Goal: Task Accomplishment & Management: Manage account settings

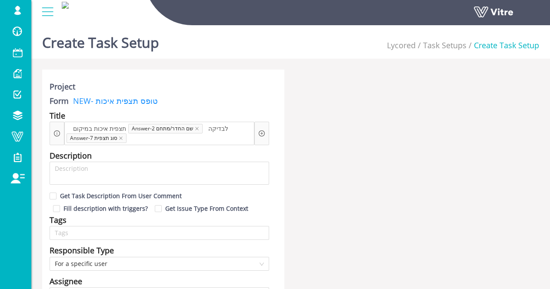
scroll to position [607, 0]
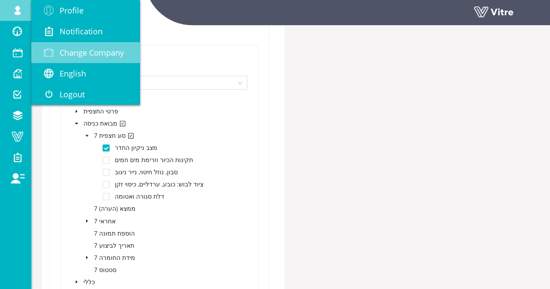
click at [85, 55] on span "Change Company" at bounding box center [92, 52] width 64 height 10
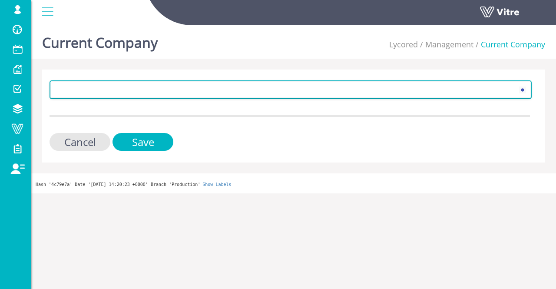
click at [127, 90] on span at bounding box center [283, 90] width 464 height 16
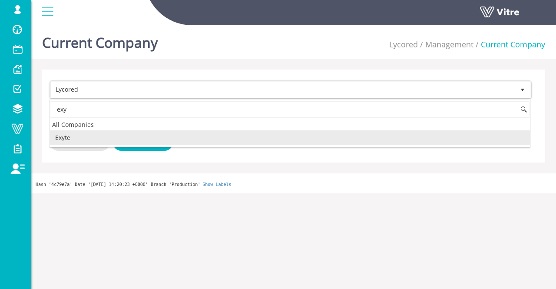
click at [102, 137] on li "Exyte" at bounding box center [290, 137] width 480 height 15
type input "exy"
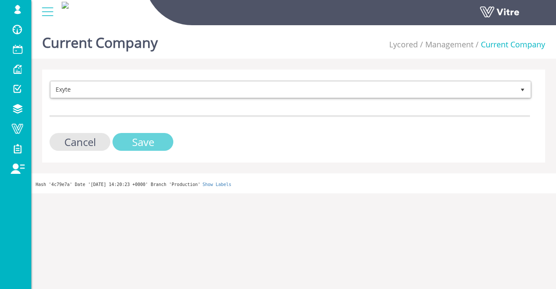
click at [152, 141] on input "Save" at bounding box center [143, 142] width 61 height 18
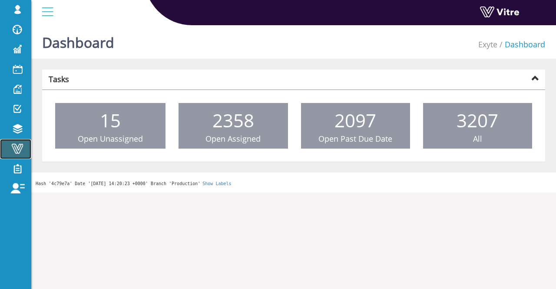
click at [14, 149] on span at bounding box center [18, 148] width 22 height 10
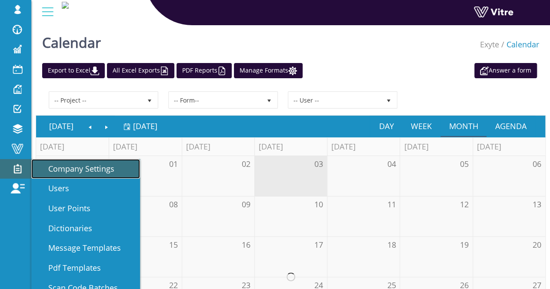
click at [83, 166] on span "Company Settings" at bounding box center [76, 168] width 76 height 10
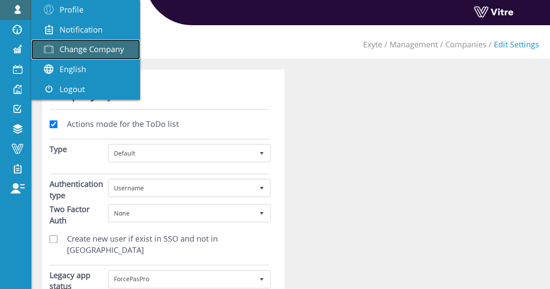
click at [74, 47] on span "Change Company" at bounding box center [92, 49] width 64 height 10
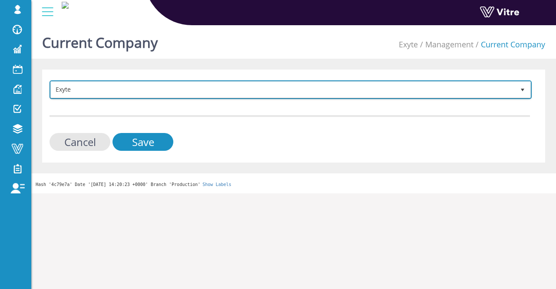
click at [90, 88] on span "Exyte" at bounding box center [283, 90] width 464 height 16
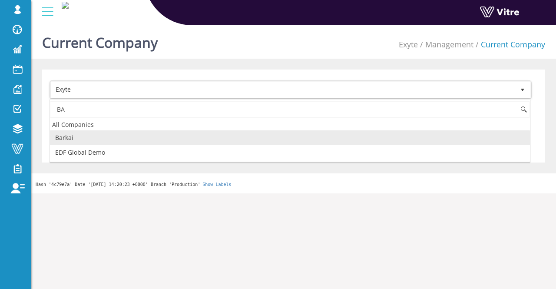
click at [96, 136] on li "Barkai" at bounding box center [290, 137] width 480 height 15
type input "BA"
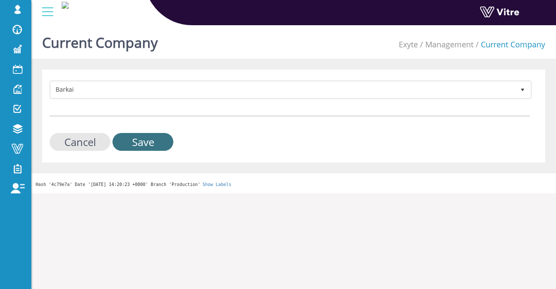
click at [161, 142] on input "Save" at bounding box center [143, 142] width 61 height 18
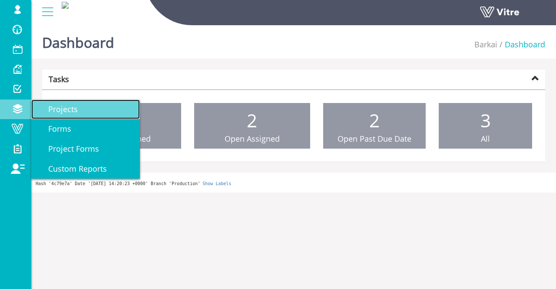
click at [83, 113] on link "Projects" at bounding box center [85, 109] width 109 height 20
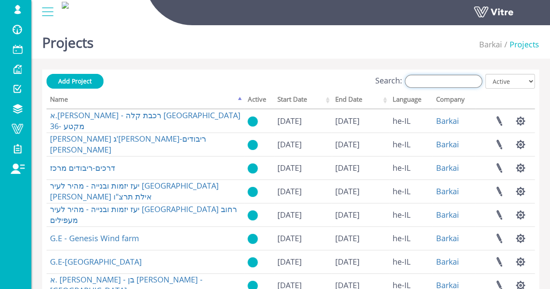
click at [439, 85] on input "Search:" at bounding box center [442, 81] width 77 height 13
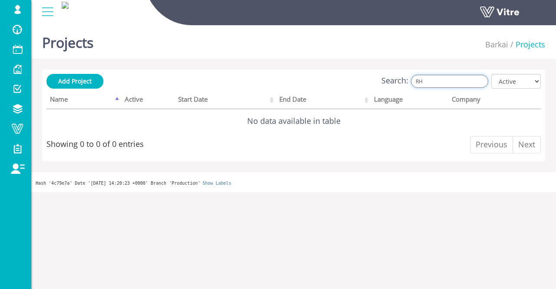
type input "R"
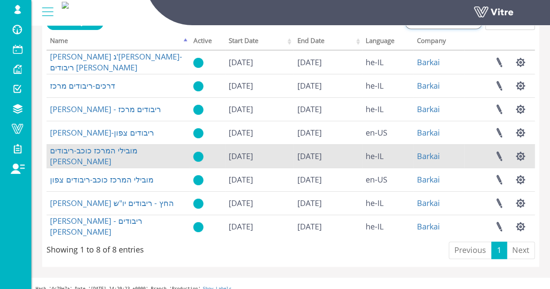
scroll to position [67, 0]
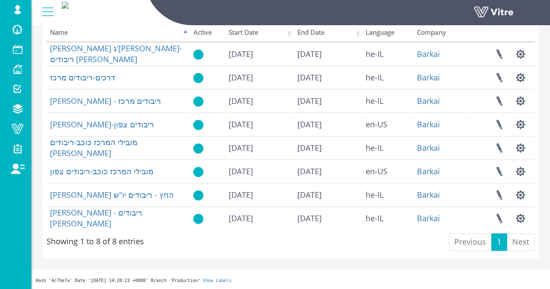
type input "ריבודים"
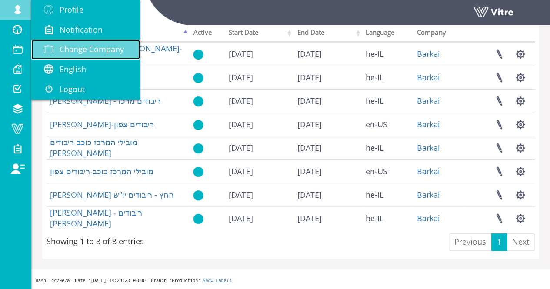
click at [77, 45] on span "Change Company" at bounding box center [92, 49] width 64 height 10
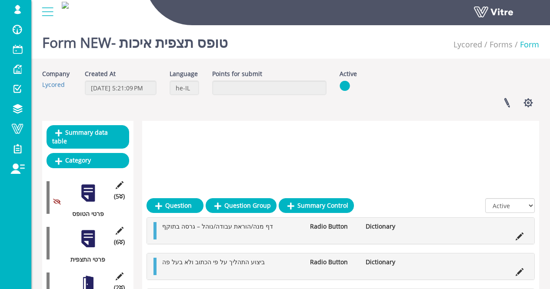
scroll to position [157, 0]
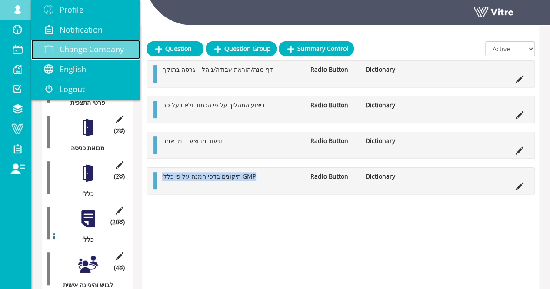
click at [82, 50] on span "Change Company" at bounding box center [92, 49] width 64 height 10
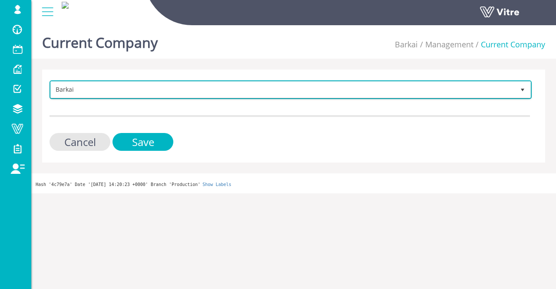
click at [110, 91] on span "Barkai" at bounding box center [283, 90] width 464 height 16
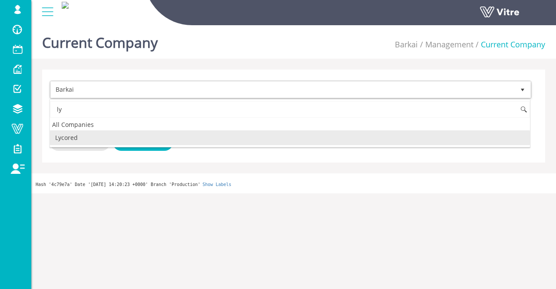
click at [171, 137] on li "Lycored" at bounding box center [290, 137] width 480 height 15
type input "ly"
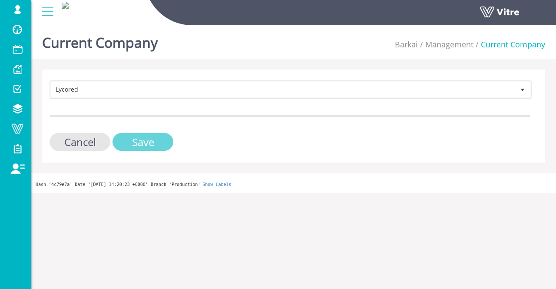
click at [166, 142] on input "Save" at bounding box center [143, 142] width 61 height 18
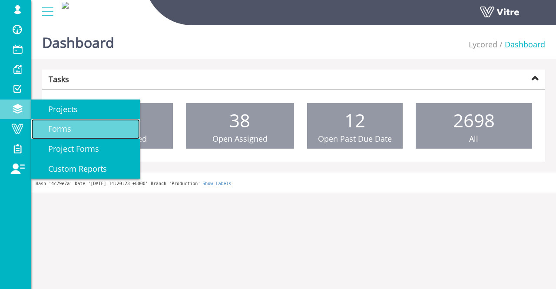
click at [75, 131] on link "Forms" at bounding box center [85, 129] width 109 height 20
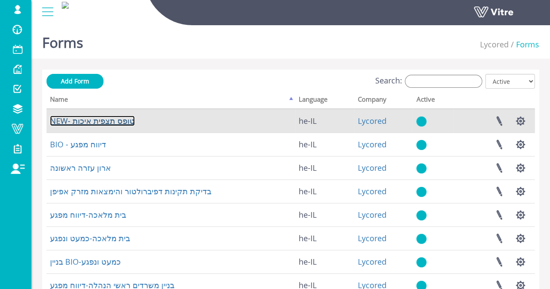
click at [107, 120] on link "NEW- טופס תצפית איכות" at bounding box center [92, 121] width 85 height 10
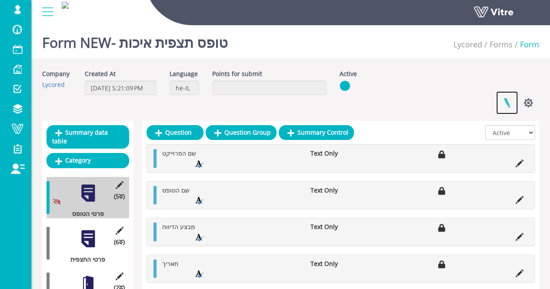
click at [508, 104] on link at bounding box center [507, 102] width 22 height 23
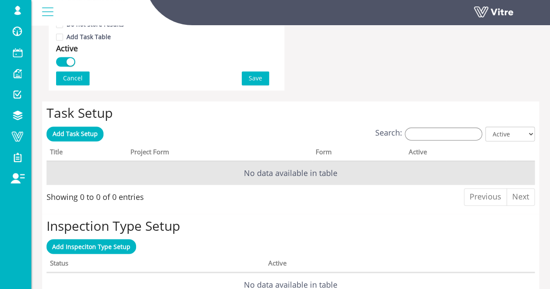
scroll to position [608, 0]
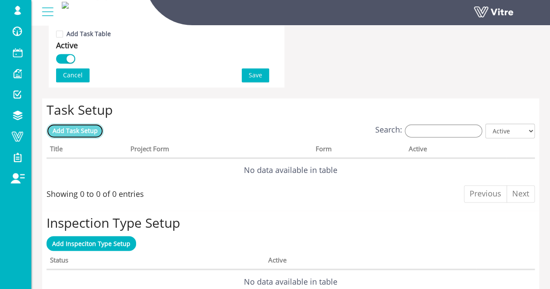
click at [65, 134] on link "Add Task Setup" at bounding box center [74, 130] width 57 height 15
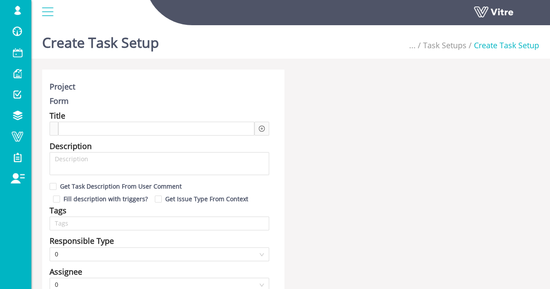
type input "Lishay Peled SU"
type input "24"
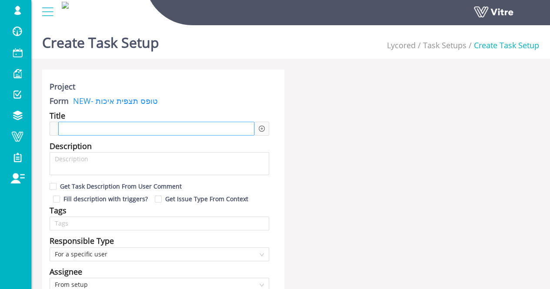
click at [73, 125] on span at bounding box center [84, 129] width 38 height 10
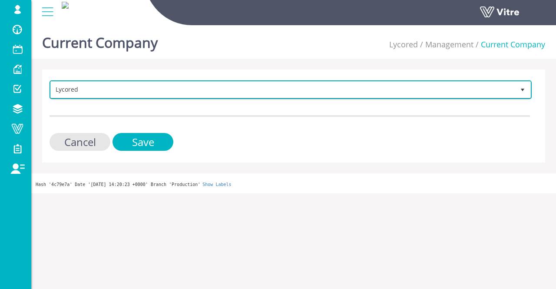
click at [137, 84] on span "Lycored" at bounding box center [283, 90] width 464 height 16
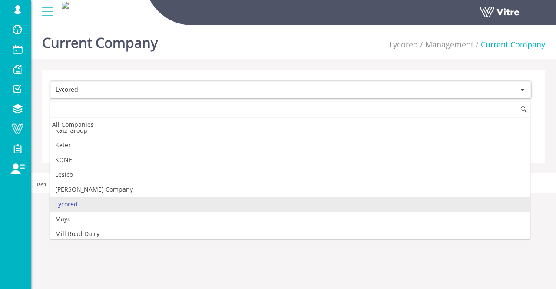
scroll to position [415, 0]
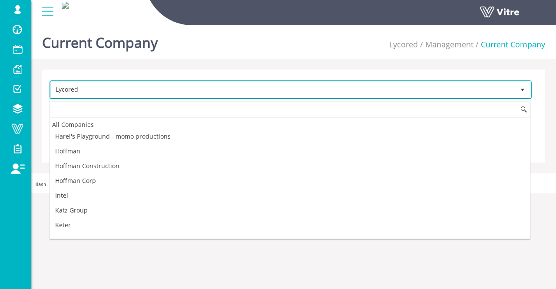
click at [134, 92] on span "Lycored" at bounding box center [283, 90] width 464 height 16
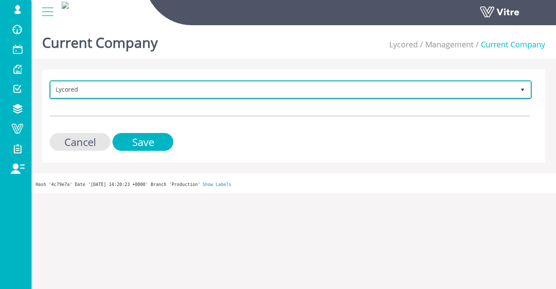
click at [132, 91] on span "Lycored" at bounding box center [283, 90] width 464 height 16
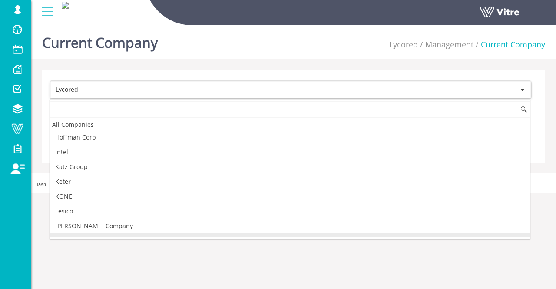
type input "ט"
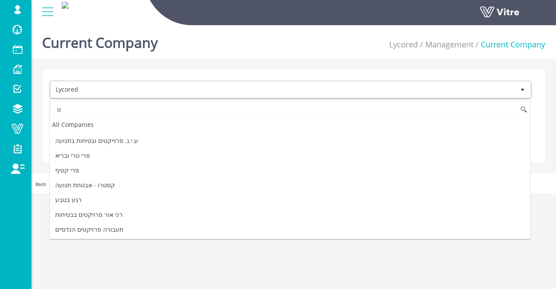
scroll to position [0, 0]
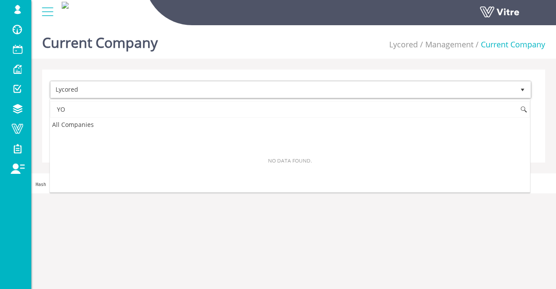
type input "Y"
type input "י"
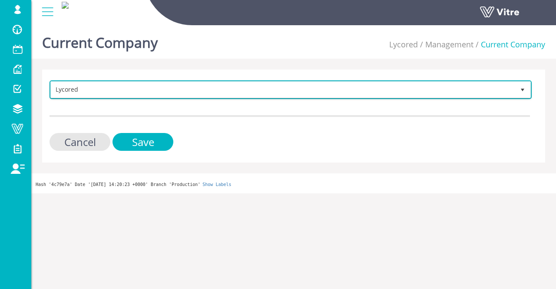
click at [203, 86] on span "Lycored" at bounding box center [283, 90] width 464 height 16
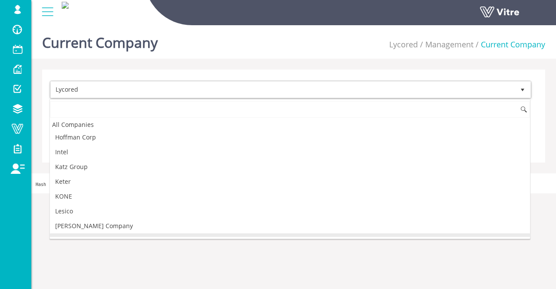
type input "ט"
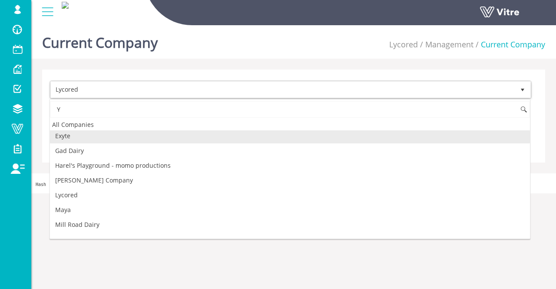
scroll to position [0, 0]
click at [110, 103] on input "Y" at bounding box center [290, 109] width 480 height 17
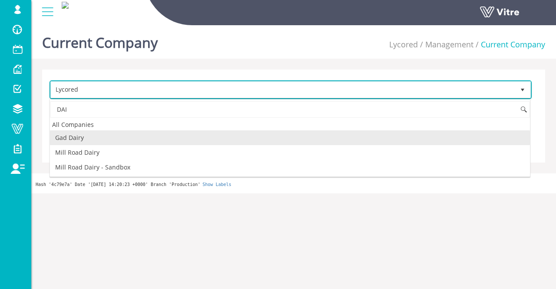
click at [172, 90] on span "Lycored" at bounding box center [283, 90] width 464 height 16
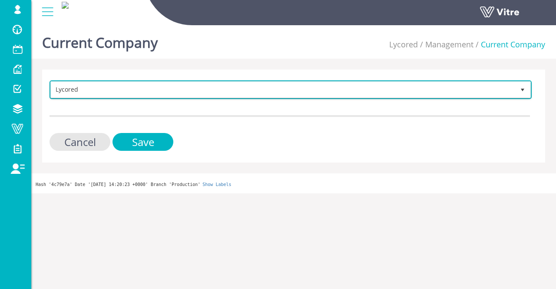
click at [172, 90] on span "Lycored" at bounding box center [283, 90] width 464 height 16
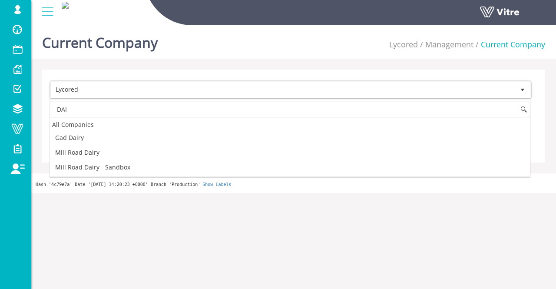
click at [159, 108] on input "DAI" at bounding box center [290, 109] width 480 height 17
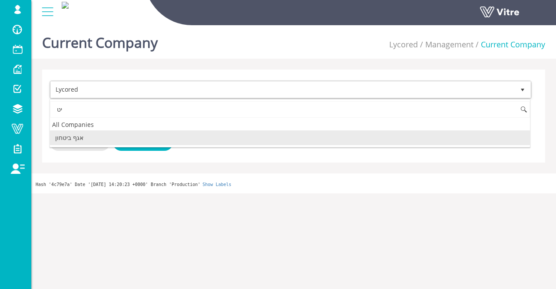
type input "י"
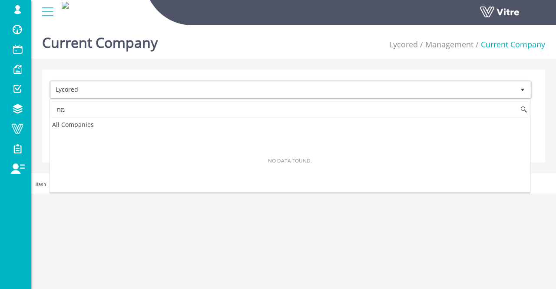
type input "מ"
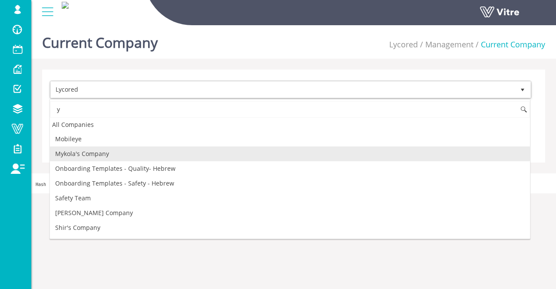
scroll to position [139, 0]
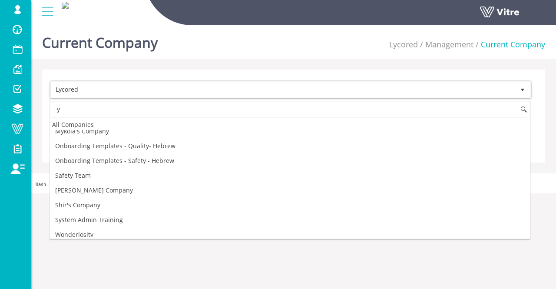
type input "y"
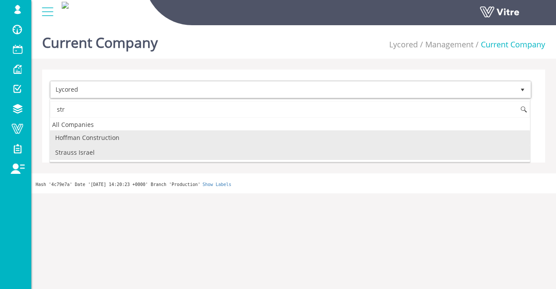
click at [100, 152] on li "Strauss Israel" at bounding box center [290, 152] width 480 height 15
type input "str"
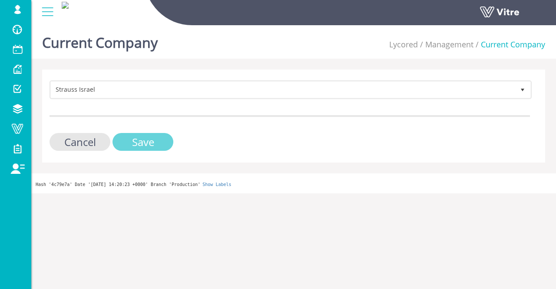
click at [140, 137] on input "Save" at bounding box center [143, 142] width 61 height 18
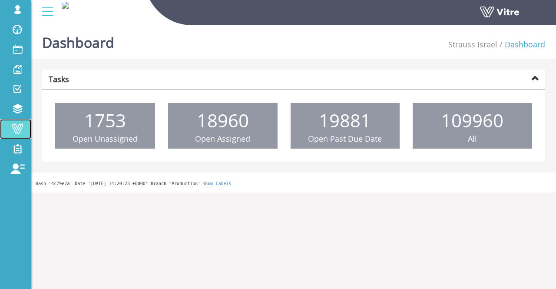
click at [16, 131] on span at bounding box center [18, 128] width 22 height 10
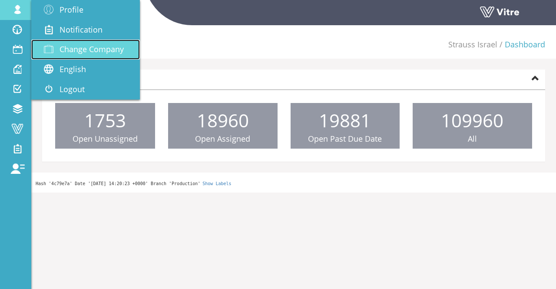
click at [96, 50] on span "Change Company" at bounding box center [92, 49] width 64 height 10
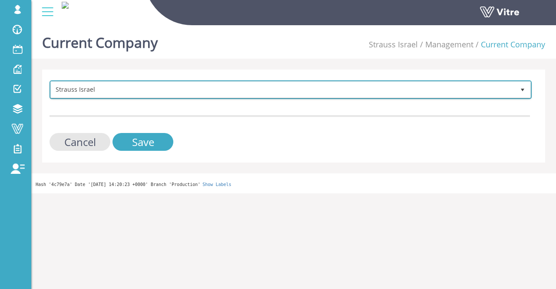
click at [116, 91] on span "Strauss Israel" at bounding box center [283, 90] width 464 height 16
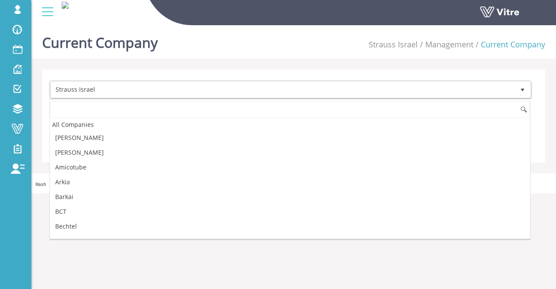
scroll to position [1008, 0]
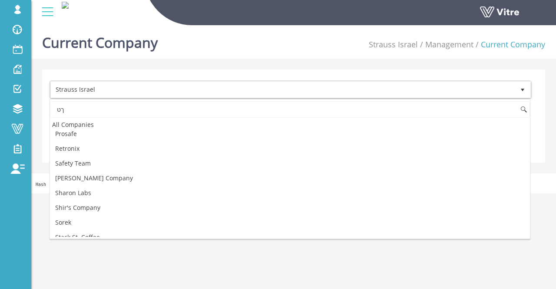
type input "ך"
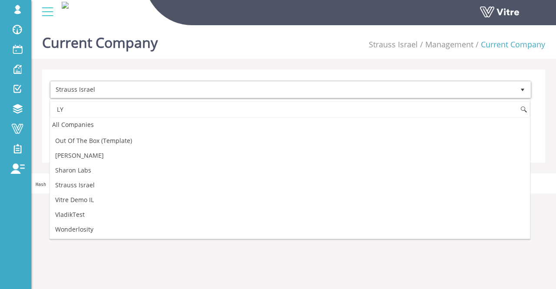
scroll to position [0, 0]
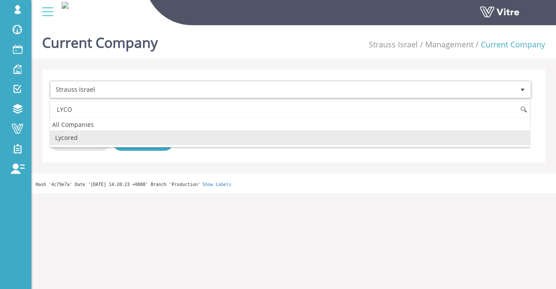
click at [93, 136] on li "Lycored" at bounding box center [290, 137] width 480 height 15
type input "LYCO"
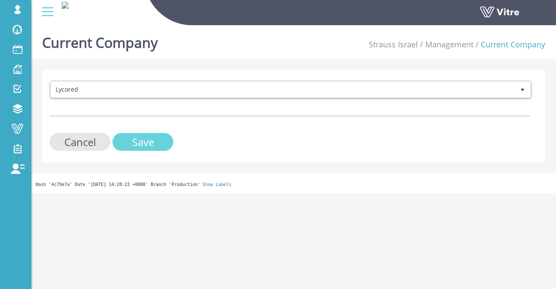
click at [129, 138] on input "Save" at bounding box center [143, 142] width 61 height 18
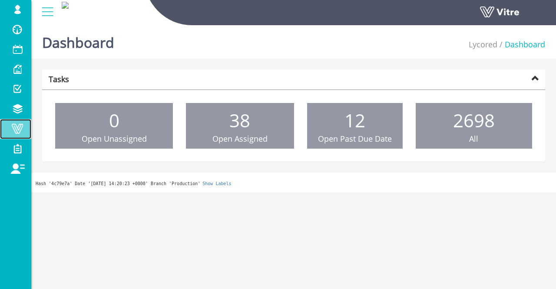
click at [20, 133] on span at bounding box center [18, 128] width 22 height 10
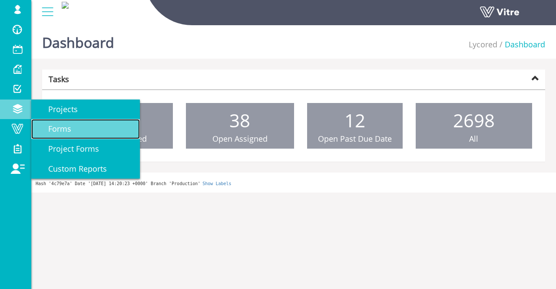
click at [87, 132] on link "Forms" at bounding box center [85, 129] width 109 height 20
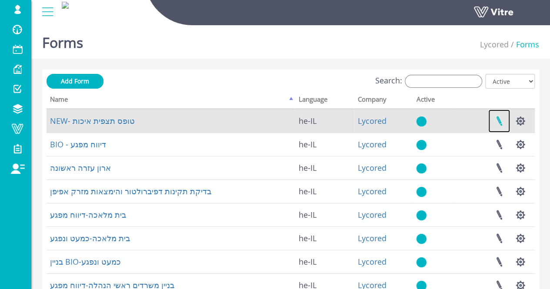
click at [503, 119] on link at bounding box center [499, 120] width 22 height 23
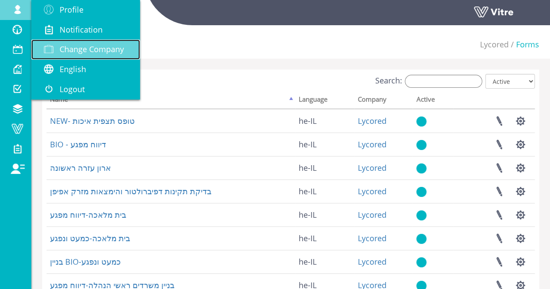
click at [65, 48] on span "Change Company" at bounding box center [92, 49] width 64 height 10
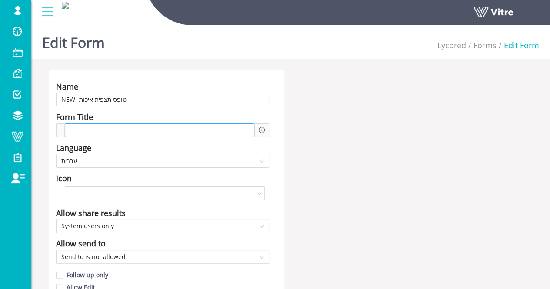
click at [222, 123] on div at bounding box center [159, 130] width 189 height 14
click at [254, 126] on div "בדיקת איכות לא תקינה ב" at bounding box center [159, 130] width 189 height 14
click at [260, 130] on icon "plus-circle" at bounding box center [261, 130] width 6 height 6
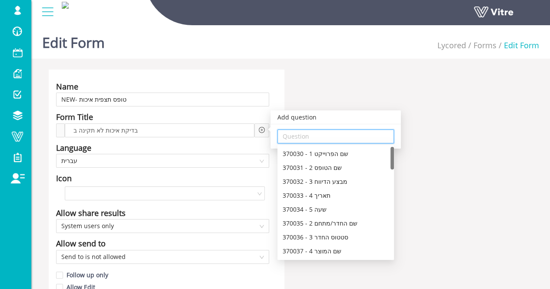
click at [310, 139] on input "search" at bounding box center [335, 136] width 106 height 13
click at [344, 224] on div "370035 - 2 שם החדר/מתחם" at bounding box center [335, 223] width 106 height 10
type input "370035 - 2 שם החדר/מתחם"
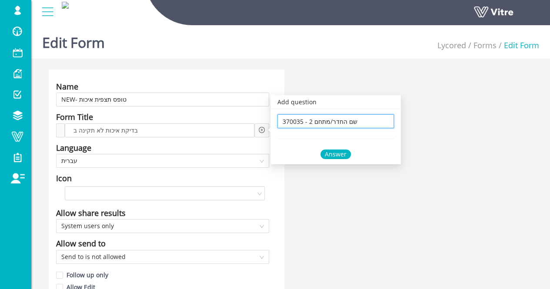
click at [337, 154] on div "Answer" at bounding box center [335, 154] width 30 height 10
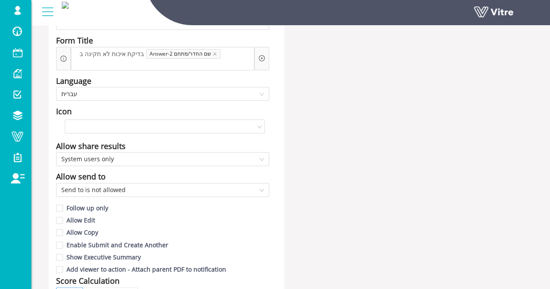
scroll to position [36, 0]
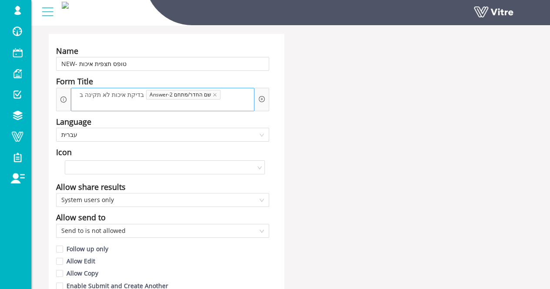
click at [109, 99] on span at bounding box center [91, 104] width 36 height 10
click at [264, 96] on icon "plus-circle" at bounding box center [261, 99] width 6 height 6
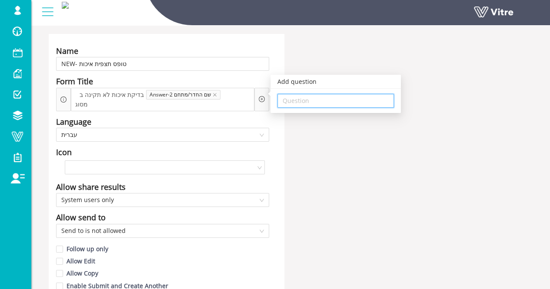
click at [315, 105] on input "search" at bounding box center [335, 100] width 106 height 13
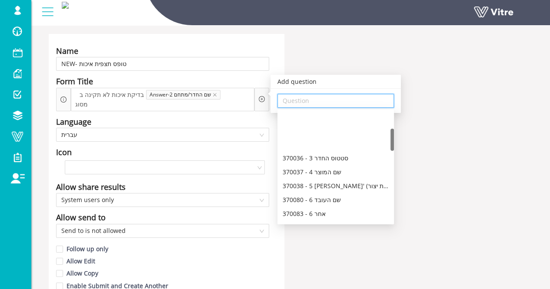
scroll to position [130, 0]
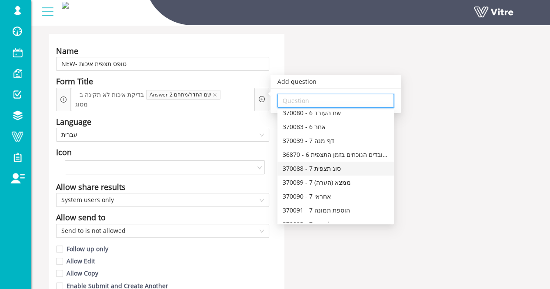
click at [330, 169] on div "370088 - 7 סוג תצפית" at bounding box center [335, 169] width 106 height 10
type input "370088 - 7 סוג תצפית"
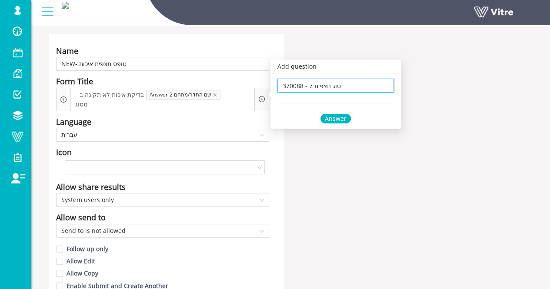
click at [337, 119] on div "Answer" at bounding box center [335, 119] width 30 height 10
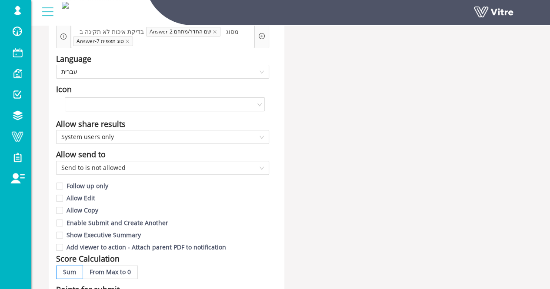
scroll to position [166, 0]
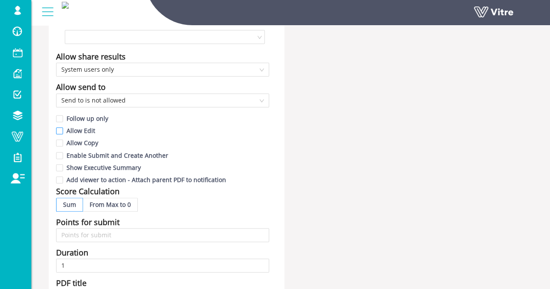
click at [85, 130] on span "Allow Edit" at bounding box center [81, 130] width 36 height 8
click at [64, 130] on input "Allow Edit" at bounding box center [60, 133] width 8 height 8
checkbox input "true"
click at [86, 143] on span "Allow Copy" at bounding box center [82, 143] width 39 height 8
click at [64, 143] on input "Allow Copy" at bounding box center [60, 145] width 8 height 8
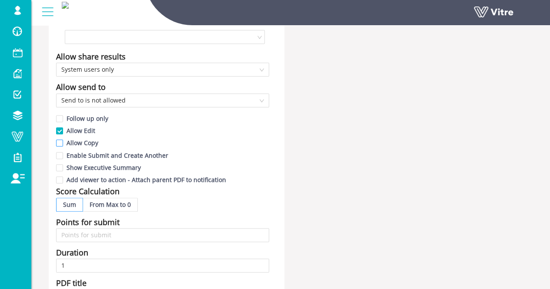
checkbox input "true"
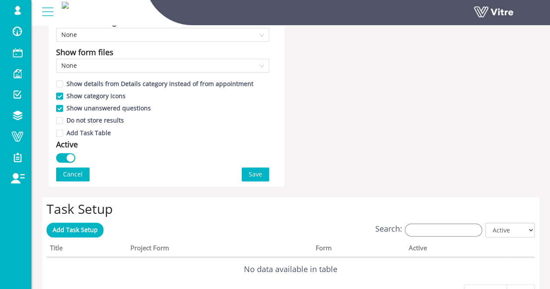
scroll to position [521, 0]
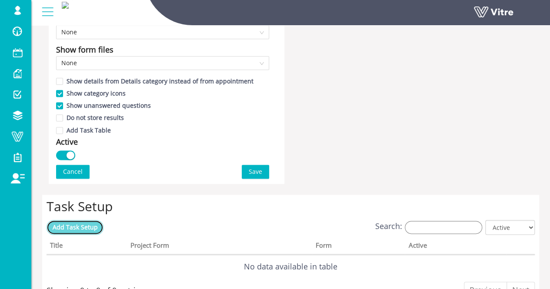
click at [89, 224] on span "Add Task Setup" at bounding box center [75, 227] width 45 height 8
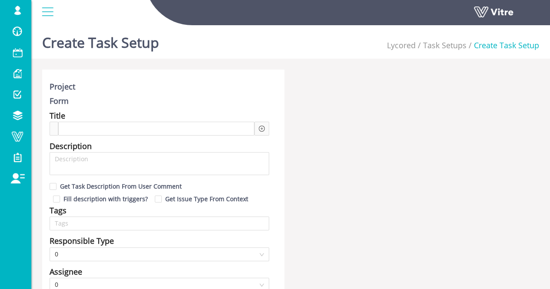
type input "Lishay Peled SU"
type input "24"
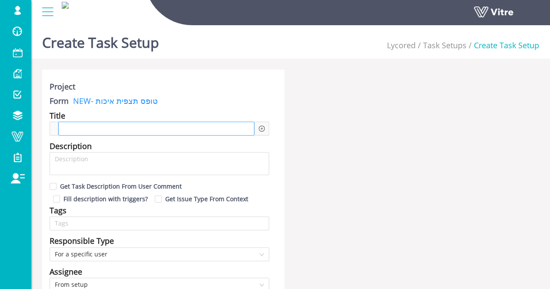
click at [120, 130] on div at bounding box center [156, 129] width 196 height 14
click at [262, 126] on icon "plus-circle" at bounding box center [261, 129] width 6 height 6
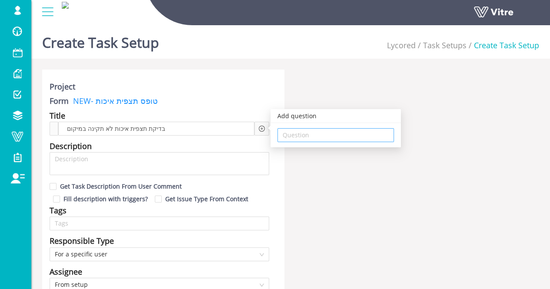
click at [309, 139] on input "search" at bounding box center [335, 135] width 106 height 13
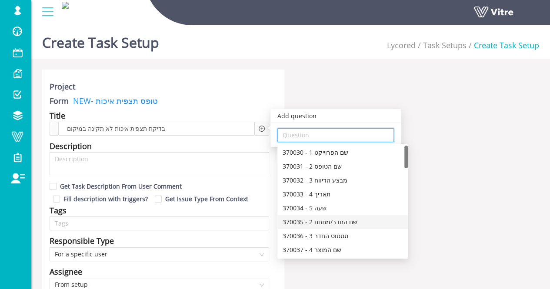
click at [339, 223] on div "370035 - 2 שם החדר/מתחם" at bounding box center [342, 222] width 120 height 10
type input "370035 - 2 שם החדר/מתחם"
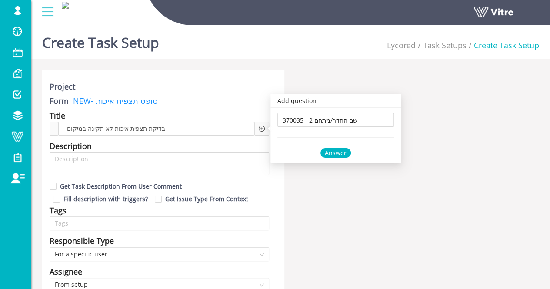
click at [329, 152] on div "Answer" at bounding box center [335, 153] width 30 height 10
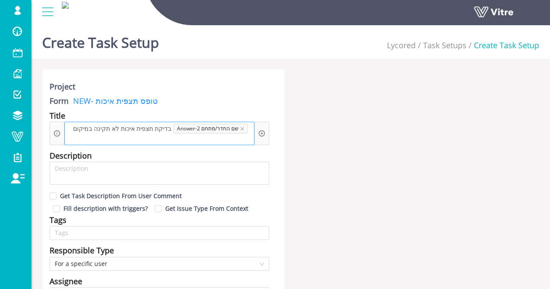
click at [216, 139] on div "בדיקת תצפית איכות לא תקינה במיקום Answer-2 שם החדר/מתחם" at bounding box center [159, 133] width 190 height 23
click at [71, 130] on span "בדיקת תצפית איכות לא תקינה במיקום" at bounding box center [122, 129] width 103 height 10
click at [242, 131] on div "בדיקת תצפית איכות לא תקינה במיקום Answer-2 שם החדר/מתחם" at bounding box center [159, 133] width 190 height 23
click at [243, 139] on div "בדיקת תצפית איכות לא תקינה במיקום Answer-2 שם החדר/מתחם" at bounding box center [159, 133] width 190 height 23
click at [131, 129] on span "בדיקת תצפית איכות לא תקינה במיקום" at bounding box center [122, 129] width 103 height 10
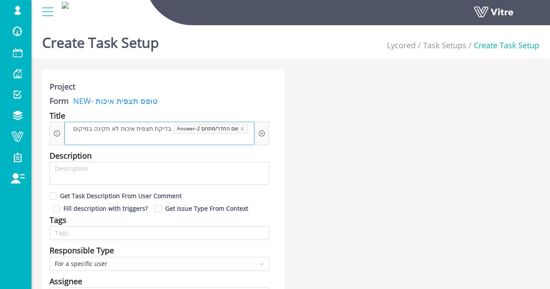
click at [163, 129] on span "בדיקת תצפית איכות לא תקינה במיקום" at bounding box center [122, 129] width 103 height 10
click at [263, 133] on div "Add question Question" at bounding box center [261, 134] width 6 height 10
click at [265, 133] on div "Add question Question" at bounding box center [261, 133] width 15 height 23
click at [262, 131] on icon "plus-circle" at bounding box center [261, 133] width 6 height 6
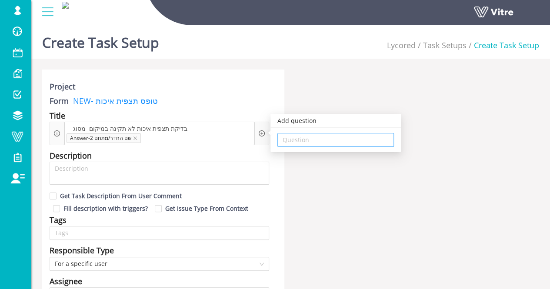
click at [297, 141] on input "search" at bounding box center [335, 139] width 106 height 13
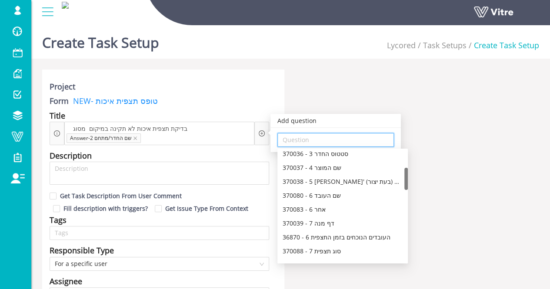
scroll to position [174, 0]
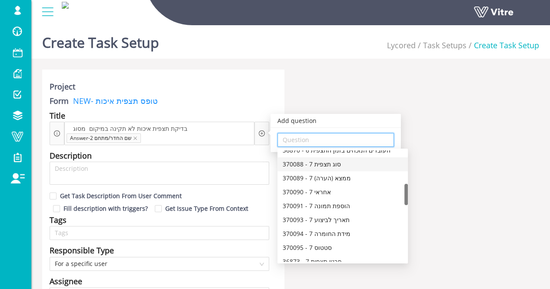
click at [335, 166] on div "370088 - 7 סוג תצפית" at bounding box center [342, 164] width 120 height 10
type input "370088 - 7 סוג תצפית"
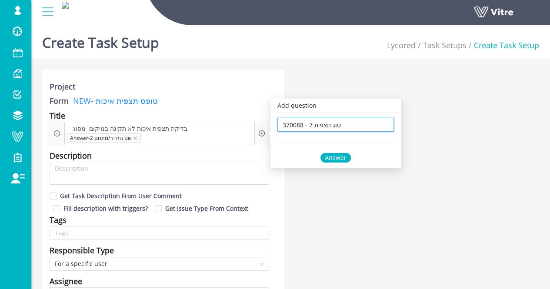
scroll to position [0, 0]
click at [335, 156] on div "Answer" at bounding box center [335, 158] width 30 height 10
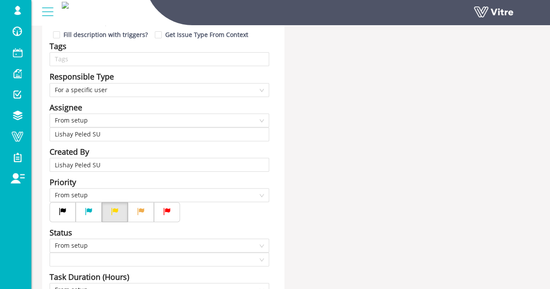
scroll to position [87, 0]
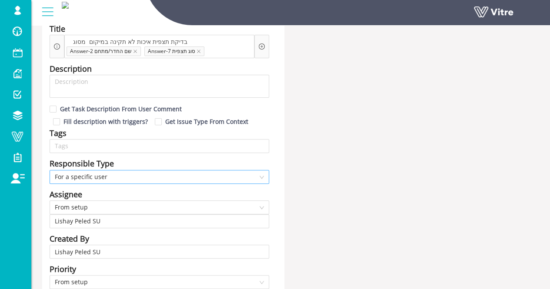
click at [138, 175] on span "For a specific user" at bounding box center [159, 176] width 209 height 13
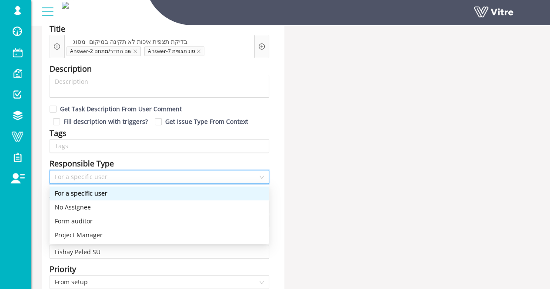
click at [123, 193] on div "For a specific user" at bounding box center [159, 194] width 209 height 10
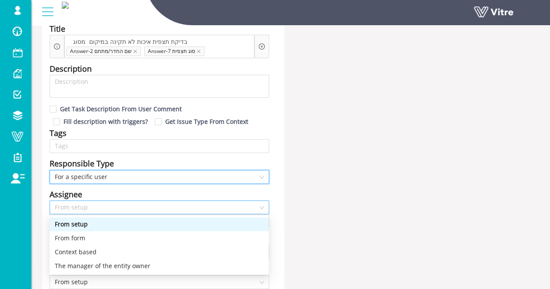
click at [122, 206] on span "From setup" at bounding box center [159, 207] width 209 height 13
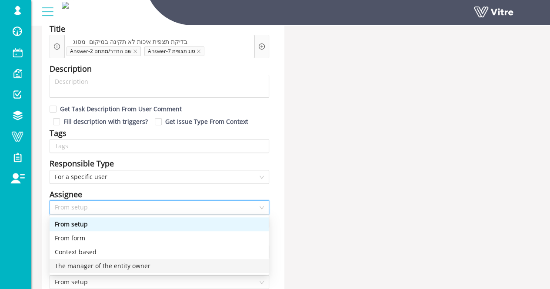
click at [127, 263] on div "The manager of the entity owner" at bounding box center [159, 266] width 209 height 10
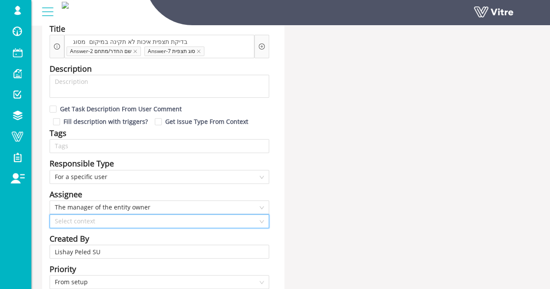
click at [131, 220] on input "search" at bounding box center [156, 221] width 203 height 13
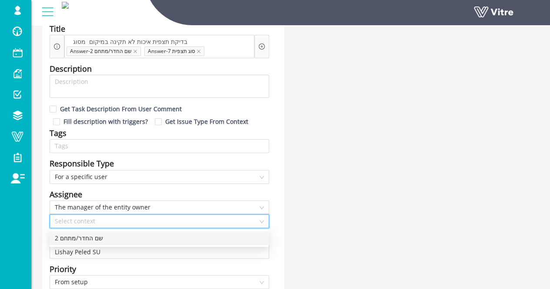
click at [123, 240] on div "2 שם החדר/מתחם" at bounding box center [159, 238] width 209 height 10
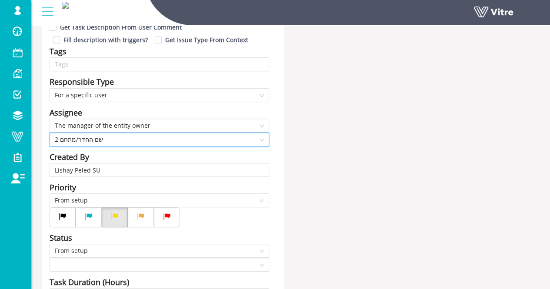
scroll to position [174, 0]
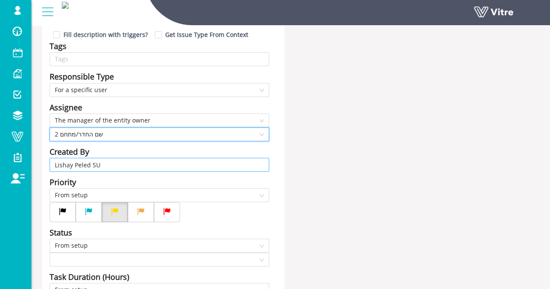
click at [112, 169] on input "Lishay Peled SU" at bounding box center [159, 164] width 209 height 13
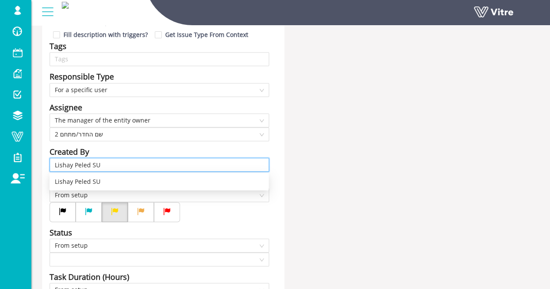
click at [112, 169] on input "Lishay Peled SU" at bounding box center [159, 164] width 209 height 13
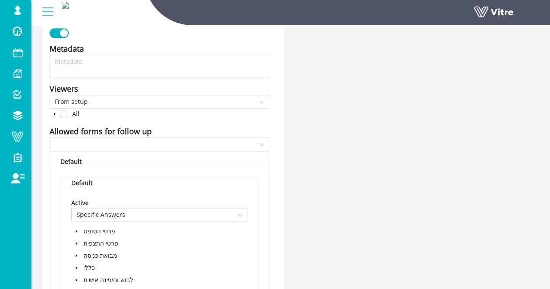
scroll to position [565, 0]
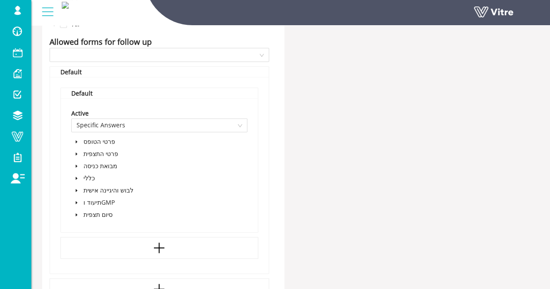
click at [76, 178] on icon "caret-down" at bounding box center [77, 178] width 2 height 3
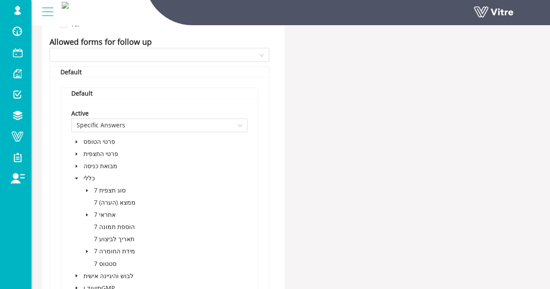
click at [87, 249] on icon "caret-down" at bounding box center [87, 251] width 4 height 4
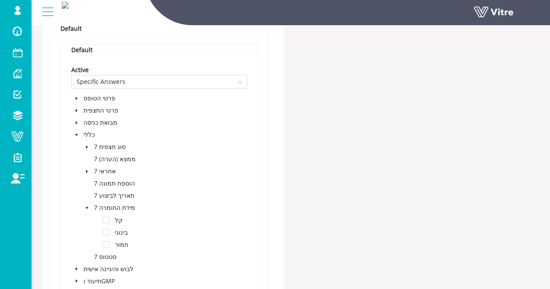
click at [86, 205] on icon "caret-down" at bounding box center [87, 207] width 4 height 4
click at [103, 218] on span "7 סטטוס" at bounding box center [105, 219] width 23 height 8
click at [107, 221] on span "7 סטטוס" at bounding box center [105, 219] width 23 height 8
click at [110, 217] on span "7 סטטוס" at bounding box center [105, 219] width 23 height 8
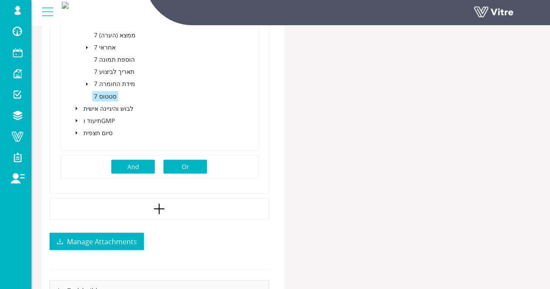
scroll to position [738, 0]
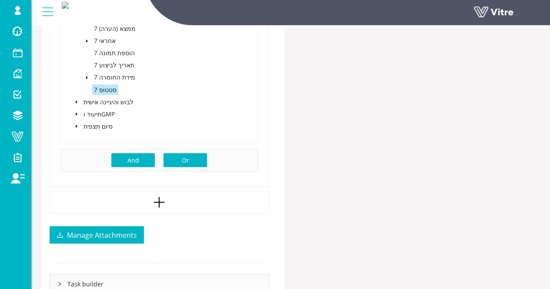
click at [189, 157] on span "Or" at bounding box center [185, 160] width 7 height 10
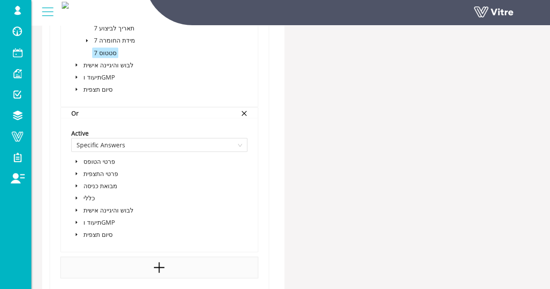
scroll to position [825, 0]
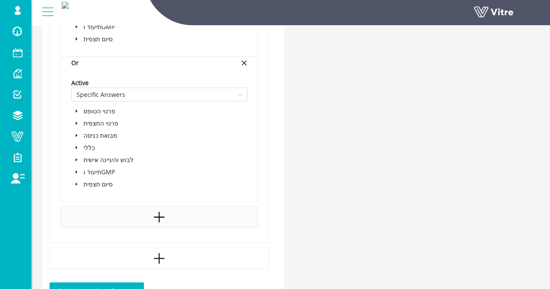
click at [75, 147] on icon "caret-down" at bounding box center [76, 148] width 4 height 4
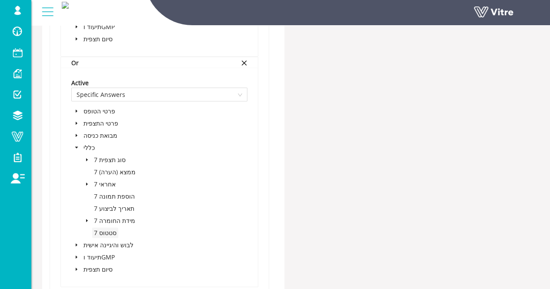
click at [109, 233] on span "7 סטטוס" at bounding box center [105, 232] width 23 height 8
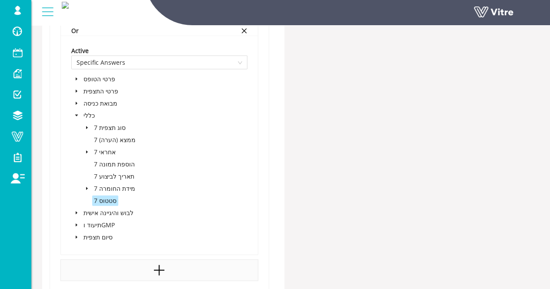
scroll to position [869, 0]
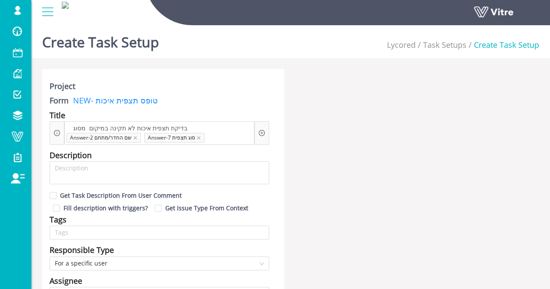
scroll to position [0, 0]
click at [63, 104] on label "Form" at bounding box center [59, 101] width 19 height 12
click at [113, 99] on link "NEW- טופס תצפית איכות" at bounding box center [113, 101] width 89 height 10
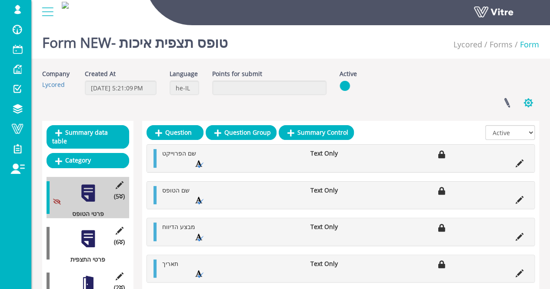
click at [526, 102] on button "button" at bounding box center [528, 102] width 22 height 23
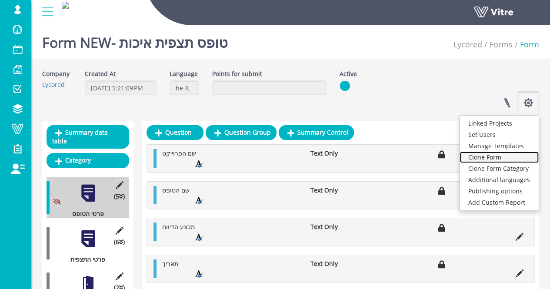
click at [506, 156] on link "Clone Form" at bounding box center [498, 157] width 79 height 11
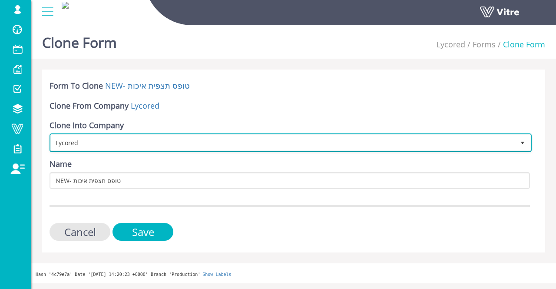
click at [113, 140] on span "Lycored" at bounding box center [283, 143] width 464 height 16
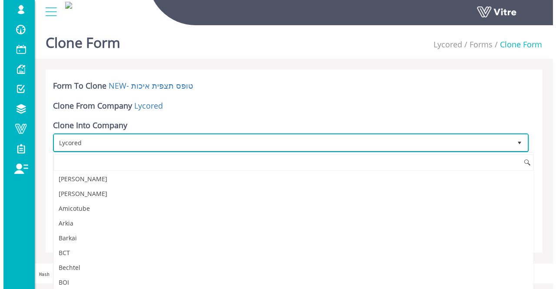
scroll to position [447, 0]
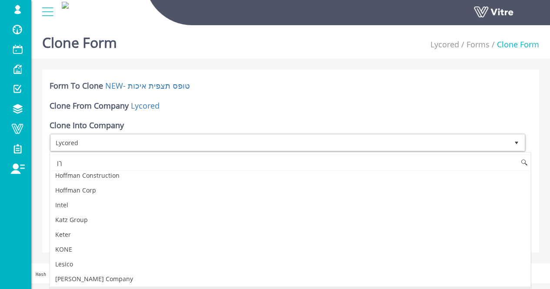
type input "ך"
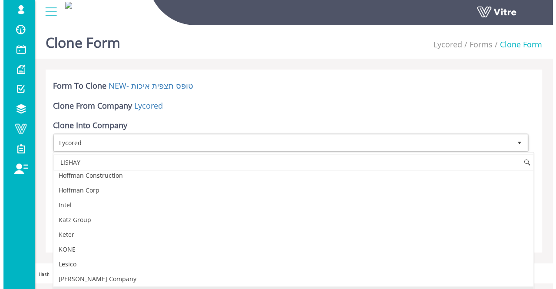
scroll to position [0, 0]
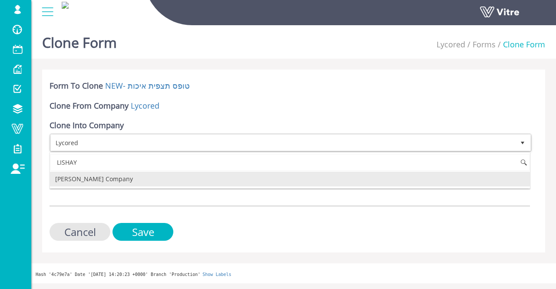
click at [129, 179] on li "[PERSON_NAME] Company" at bounding box center [290, 179] width 480 height 15
type input "LISHAY"
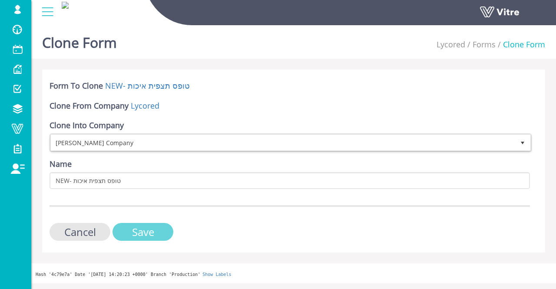
click at [142, 232] on input "Save" at bounding box center [143, 232] width 61 height 18
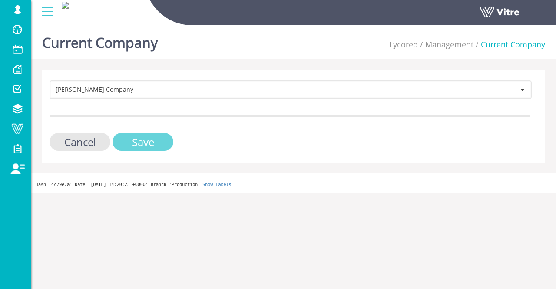
click at [155, 138] on input "Save" at bounding box center [143, 142] width 61 height 18
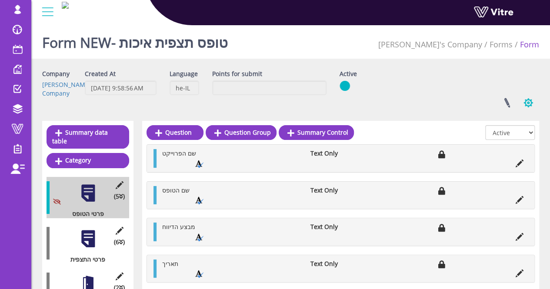
click at [517, 99] on button "button" at bounding box center [528, 102] width 22 height 23
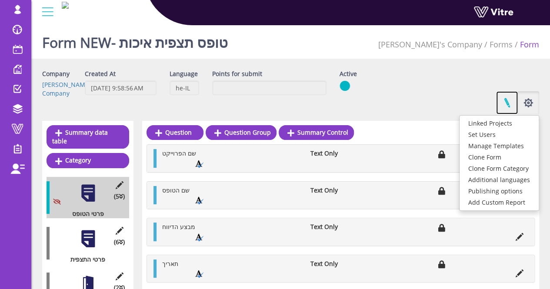
click at [507, 102] on link at bounding box center [507, 102] width 22 height 23
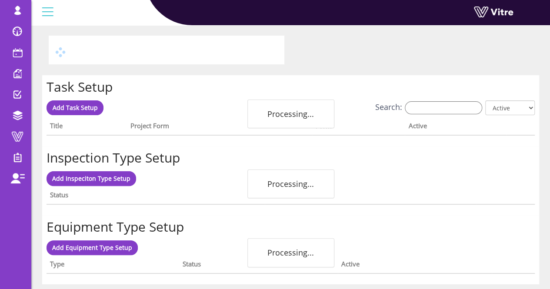
scroll to position [60, 0]
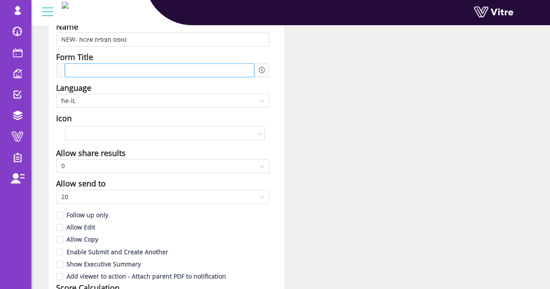
click at [76, 76] on div at bounding box center [159, 70] width 189 height 14
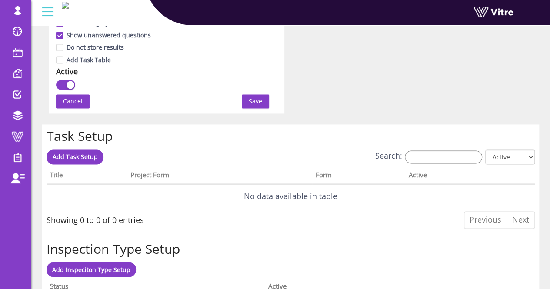
scroll to position [564, 0]
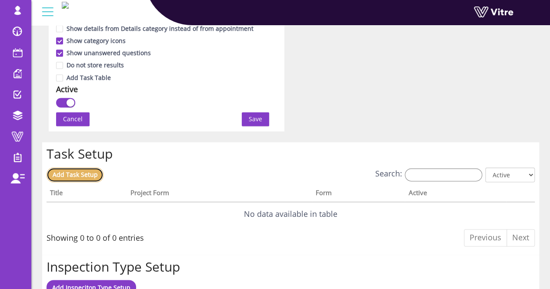
click at [83, 177] on link "Add Task Setup" at bounding box center [74, 174] width 57 height 15
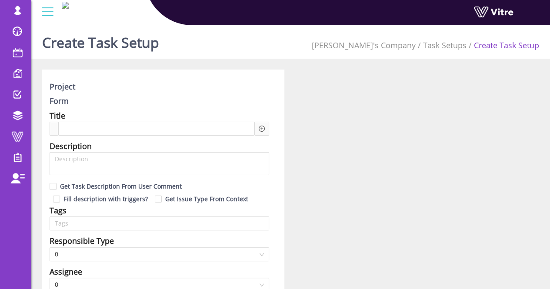
type input "Lishay Peled SU"
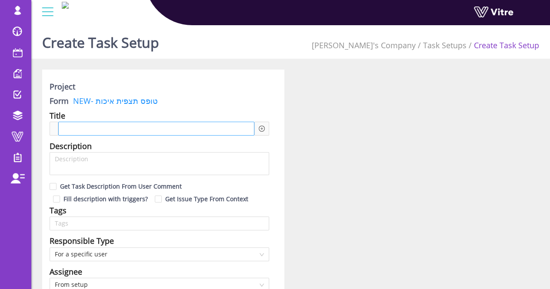
click at [177, 129] on div at bounding box center [156, 129] width 196 height 14
click at [262, 129] on icon "plus-circle" at bounding box center [261, 129] width 6 height 6
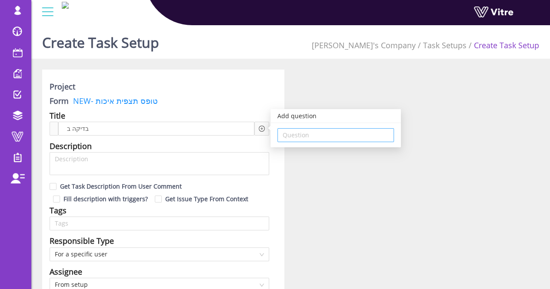
click at [301, 139] on input "search" at bounding box center [335, 135] width 106 height 13
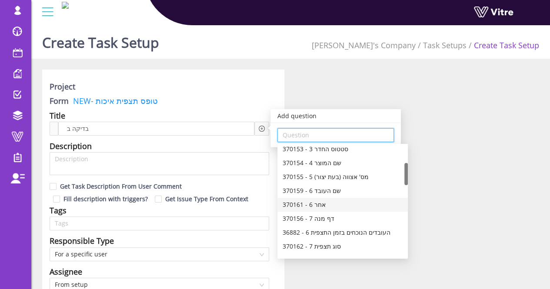
scroll to position [43, 0]
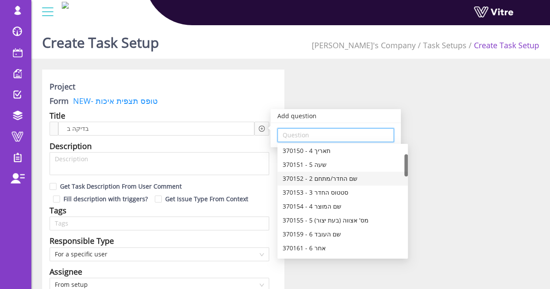
click at [340, 185] on div "370152 - 2 שם החדר/מתחם" at bounding box center [342, 179] width 130 height 14
type input "370152 - 2 שם החדר/מתחם"
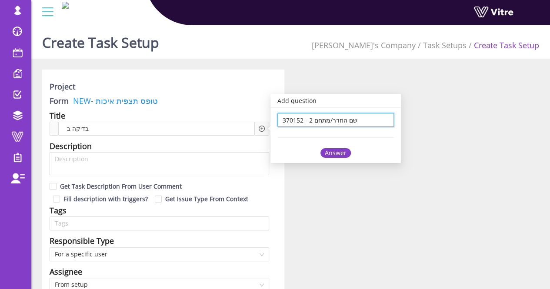
click at [337, 156] on div "Answer" at bounding box center [335, 153] width 30 height 10
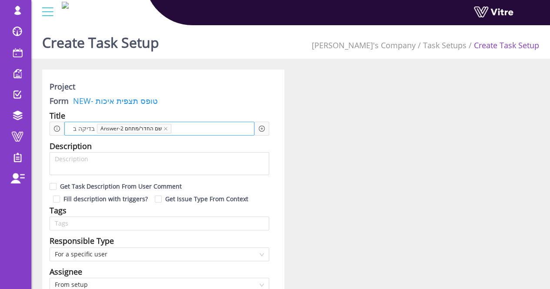
click at [206, 128] on div "בדיקה ב Answer-2 שם החדר/מתחם" at bounding box center [159, 129] width 190 height 14
click at [262, 127] on icon "plus-circle" at bounding box center [261, 129] width 6 height 6
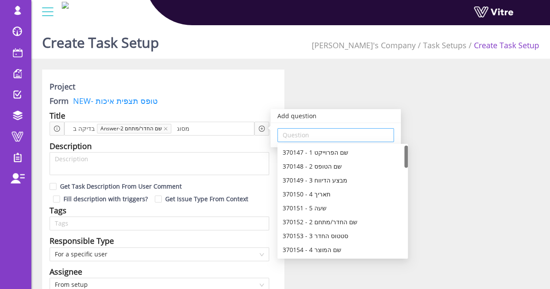
click at [277, 136] on div "Question" at bounding box center [335, 135] width 116 height 14
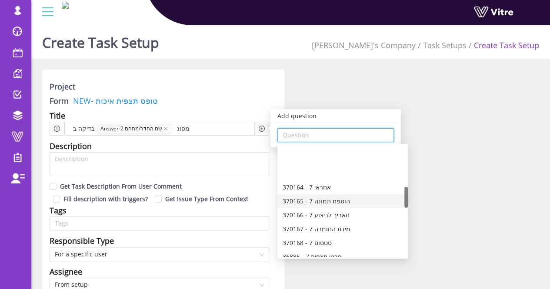
scroll to position [217, 0]
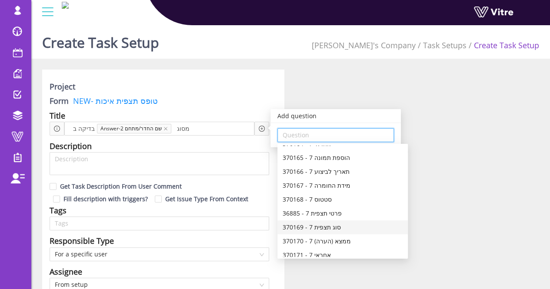
click at [337, 228] on div "370169 - 7 סוג תצפית" at bounding box center [342, 227] width 120 height 10
type input "370169 - 7 סוג תצפית"
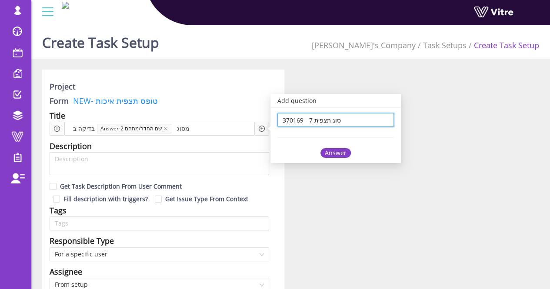
click at [331, 158] on div "370169 - 7 סוג תצפית 370169 - 7 סוג תצפית Answer" at bounding box center [335, 135] width 130 height 55
click at [332, 154] on div "Answer" at bounding box center [335, 153] width 30 height 10
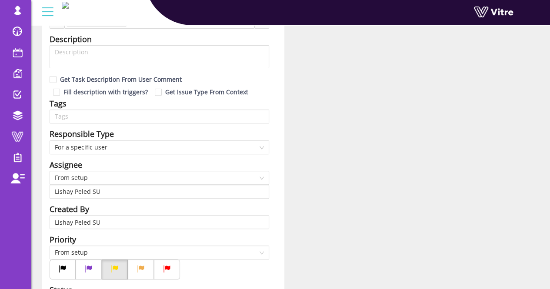
scroll to position [130, 0]
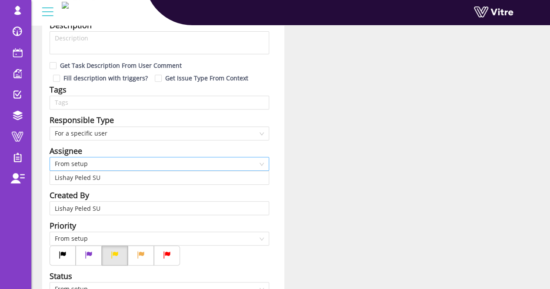
click at [146, 161] on span "From setup" at bounding box center [159, 163] width 209 height 13
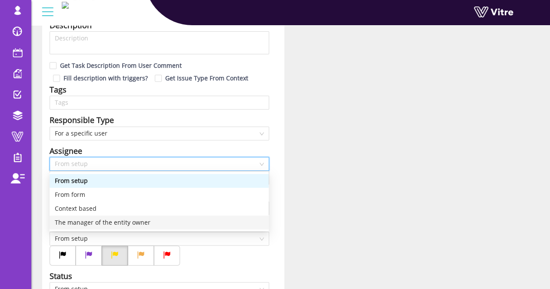
click at [126, 221] on div "The manager of the entity owner" at bounding box center [159, 223] width 209 height 10
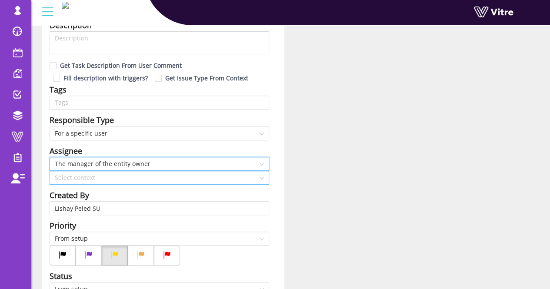
click at [122, 179] on input "search" at bounding box center [156, 177] width 203 height 13
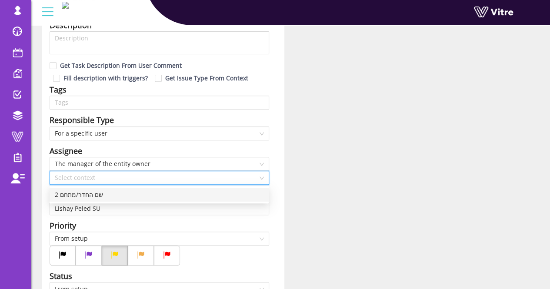
click at [118, 199] on div "2 שם החדר/מתחם" at bounding box center [159, 195] width 209 height 10
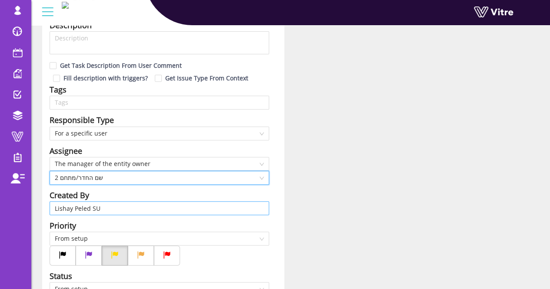
click at [116, 211] on input "Lishay Peled SU" at bounding box center [159, 208] width 209 height 13
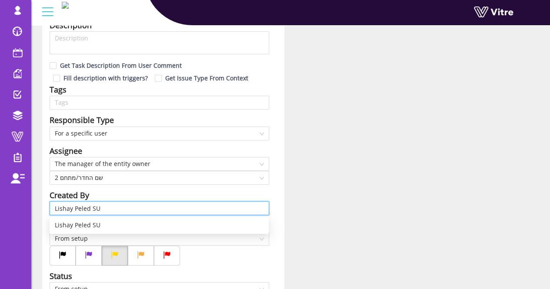
click at [116, 211] on input "Lishay Peled SU" at bounding box center [159, 208] width 209 height 13
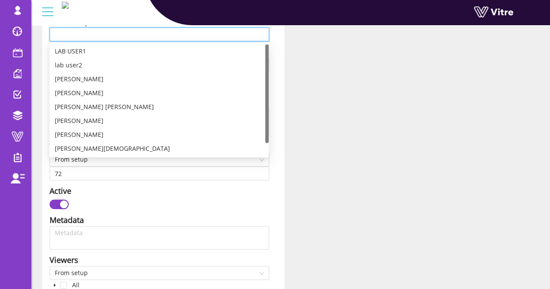
click at [317, 159] on div "Project Form NEW- טופס תצפית איכות Title בדיקה ב Answer-2 שם החדר/מתחם מסוג Ans…" at bounding box center [291, 223] width 510 height 917
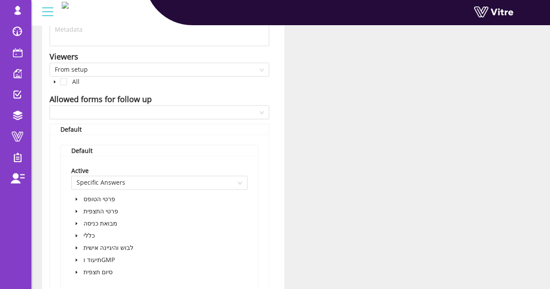
scroll to position [521, 0]
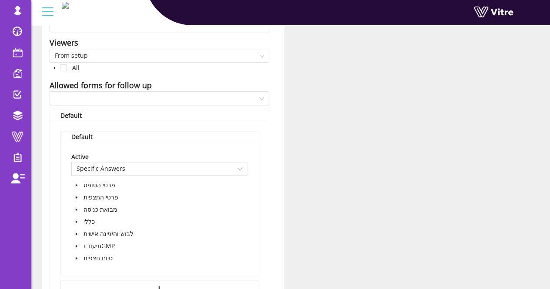
click at [76, 197] on icon "caret-down" at bounding box center [76, 197] width 4 height 4
click at [77, 195] on icon "caret-down" at bounding box center [76, 197] width 4 height 4
click at [76, 209] on icon "caret-down" at bounding box center [76, 209] width 4 height 4
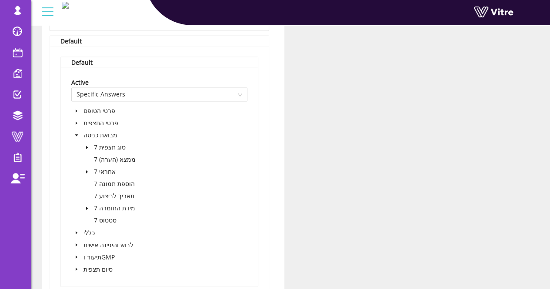
scroll to position [608, 0]
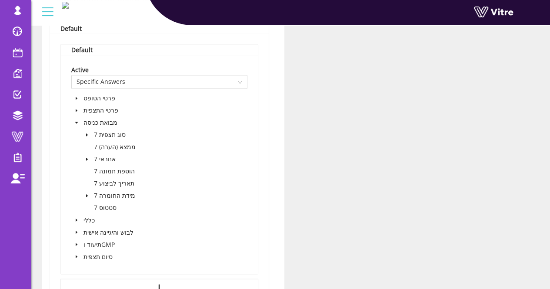
click at [88, 159] on icon "caret-down" at bounding box center [87, 159] width 4 height 4
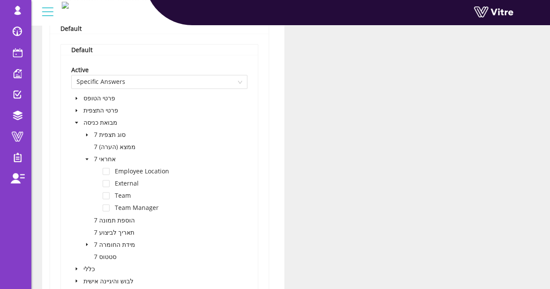
click at [88, 159] on icon "caret-down" at bounding box center [87, 159] width 4 height 4
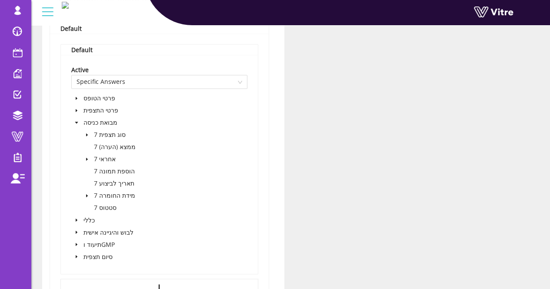
click at [86, 194] on icon "caret-down" at bounding box center [87, 195] width 2 height 3
click at [86, 195] on icon "caret-down" at bounding box center [87, 196] width 3 height 2
click at [103, 206] on span "7 סטטוס" at bounding box center [105, 207] width 23 height 8
click at [76, 219] on icon "caret-down" at bounding box center [77, 219] width 2 height 3
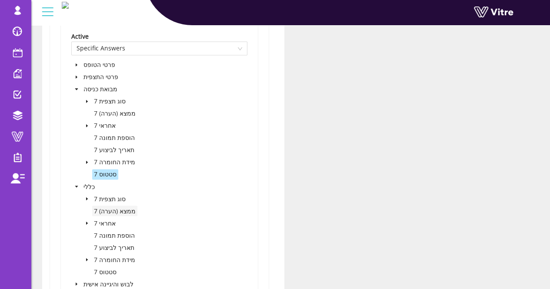
scroll to position [652, 0]
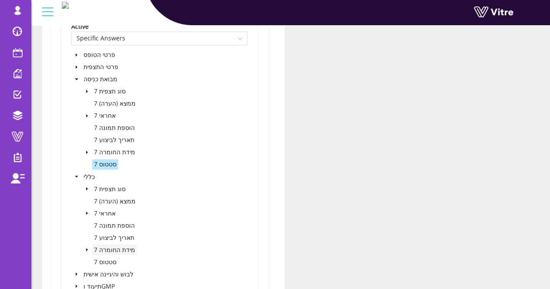
click at [122, 249] on span "7 מידת החומרה" at bounding box center [114, 249] width 41 height 8
click at [106, 168] on span "7 סטטוס" at bounding box center [105, 164] width 26 height 10
click at [106, 164] on span "7 סטטוס" at bounding box center [105, 164] width 23 height 8
click at [229, 159] on div "פרטי הטופס פרטי התצפית מבואת כניסה 7 סוג תצפית 7 ממצא (הערה) 7 אחראי 7 הוספת תמ…" at bounding box center [159, 177] width 176 height 255
click at [104, 164] on span "7 סטטוס" at bounding box center [105, 164] width 23 height 8
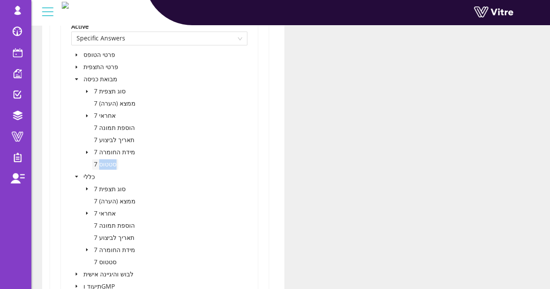
click at [104, 164] on span "7 סטטוס" at bounding box center [105, 164] width 23 height 8
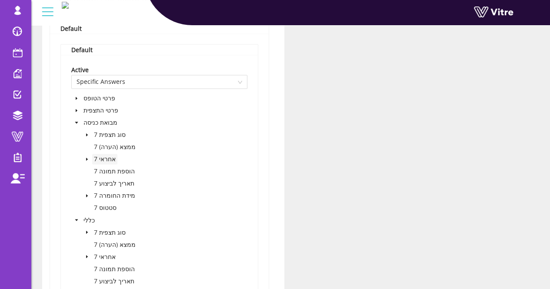
click at [109, 160] on span "7 אחראי" at bounding box center [105, 159] width 22 height 8
click at [87, 195] on icon "caret-down" at bounding box center [87, 195] width 4 height 4
click at [106, 232] on span at bounding box center [106, 231] width 7 height 7
click at [205, 215] on div "פרטי הטופס פרטי התצפית מבואת כניסה 7 סוג תצפית 7 ממצא (הערה) 7 אחראי 7 הוספת תמ…" at bounding box center [159, 239] width 176 height 292
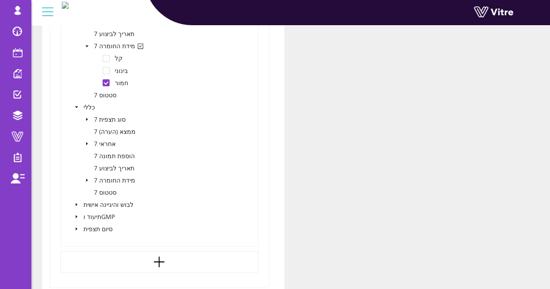
scroll to position [782, 0]
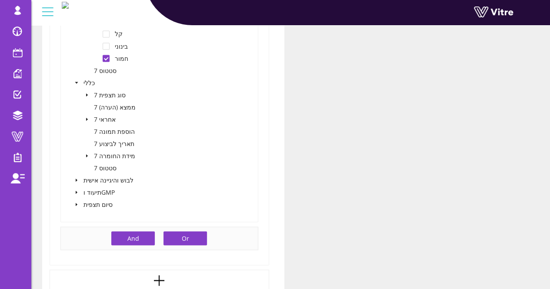
click at [178, 234] on button "Or" at bounding box center [184, 238] width 43 height 14
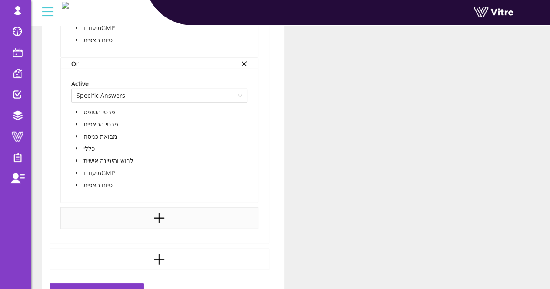
scroll to position [956, 0]
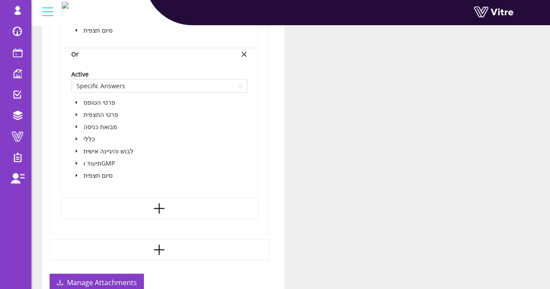
click at [75, 139] on icon "caret-down" at bounding box center [76, 139] width 4 height 4
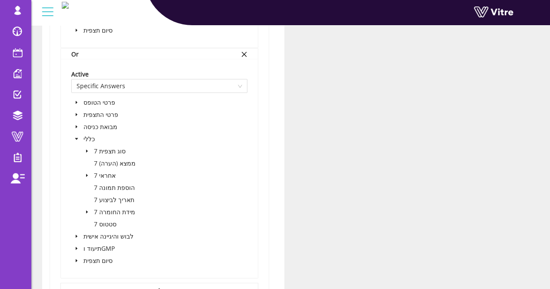
click at [88, 210] on icon "caret-down" at bounding box center [87, 212] width 4 height 4
click at [107, 247] on span at bounding box center [106, 248] width 7 height 7
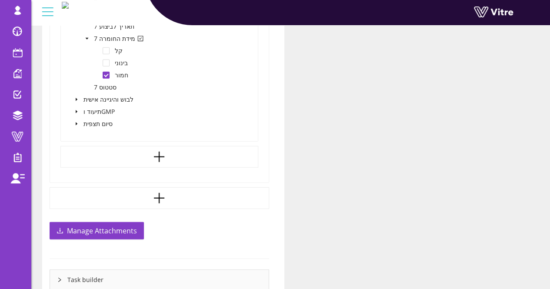
scroll to position [1129, 0]
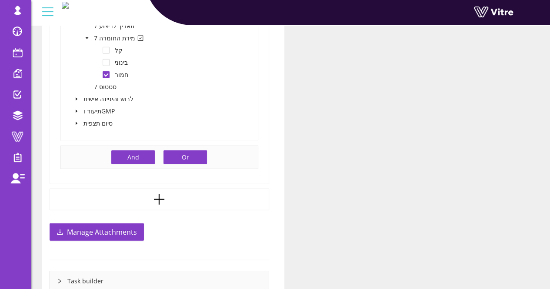
click at [159, 149] on div "And Or" at bounding box center [159, 157] width 104 height 23
click at [176, 156] on button "Or" at bounding box center [184, 157] width 43 height 14
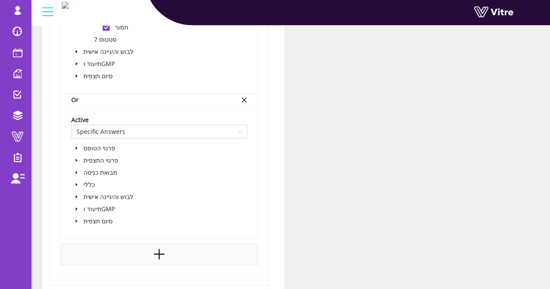
scroll to position [1216, 0]
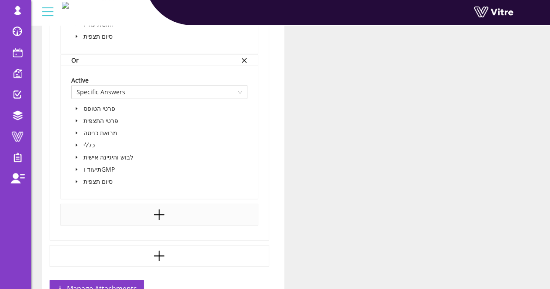
click at [77, 156] on icon "caret-down" at bounding box center [76, 157] width 4 height 4
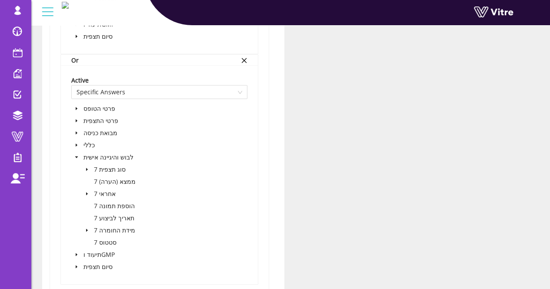
click at [86, 193] on icon "caret-down" at bounding box center [87, 194] width 4 height 4
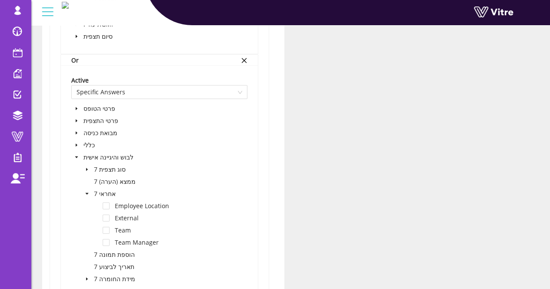
click at [86, 193] on icon "caret-down" at bounding box center [87, 194] width 4 height 4
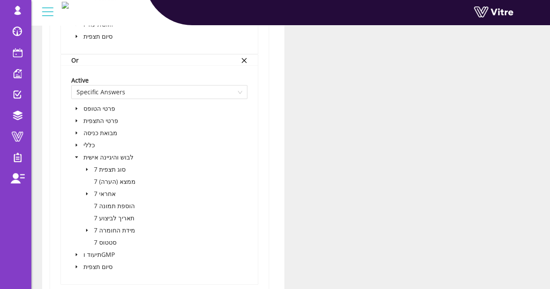
click at [87, 230] on icon "caret-down" at bounding box center [87, 230] width 4 height 4
click at [106, 265] on span at bounding box center [106, 266] width 7 height 7
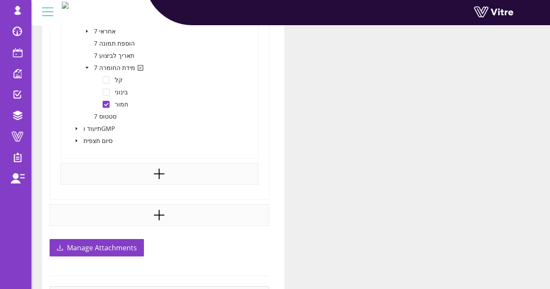
scroll to position [1390, 0]
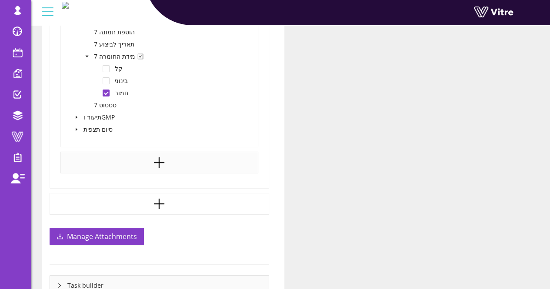
click at [76, 116] on icon "caret-down" at bounding box center [77, 117] width 2 height 3
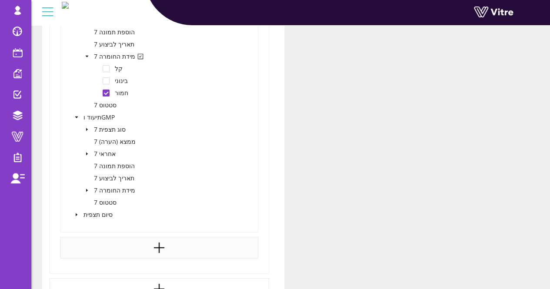
click at [87, 190] on icon "caret-down" at bounding box center [87, 190] width 4 height 4
click at [106, 225] on span at bounding box center [106, 226] width 7 height 7
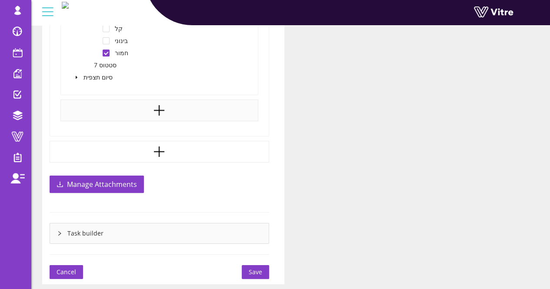
scroll to position [1588, 0]
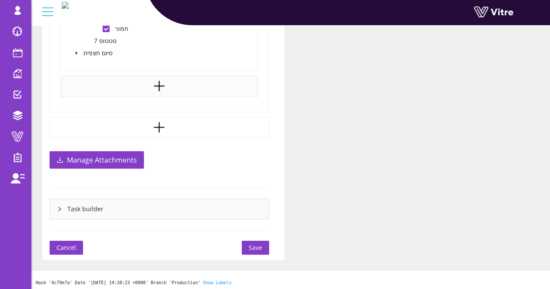
click at [251, 241] on button "Save" at bounding box center [255, 248] width 27 height 14
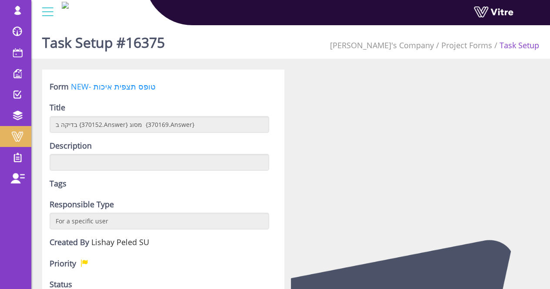
click at [20, 139] on span at bounding box center [18, 136] width 22 height 10
click at [118, 89] on link "NEW- טופס תצפית איכות" at bounding box center [113, 86] width 85 height 10
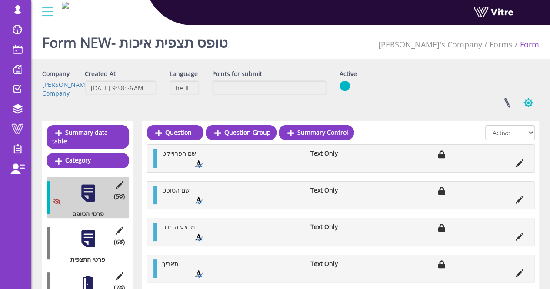
click at [530, 103] on button "button" at bounding box center [528, 102] width 22 height 23
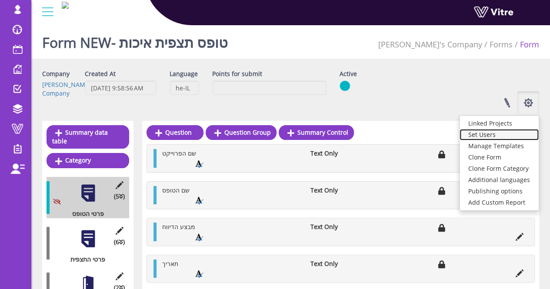
click at [491, 137] on link "Set Users" at bounding box center [498, 134] width 79 height 11
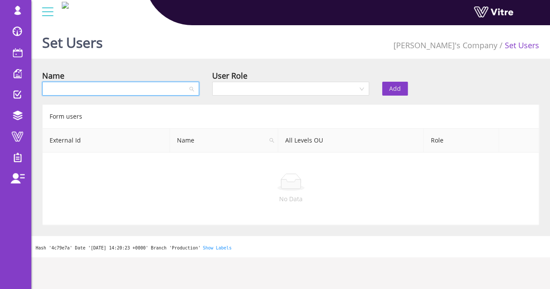
click at [163, 90] on input "search" at bounding box center [117, 88] width 140 height 13
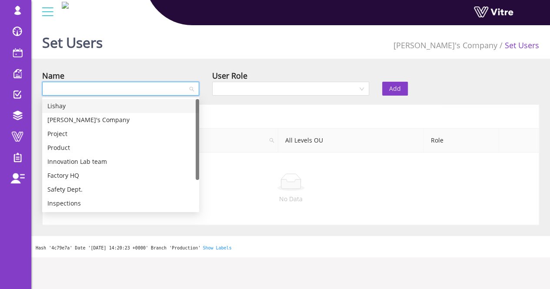
click at [66, 112] on div "Lishay" at bounding box center [120, 106] width 157 height 14
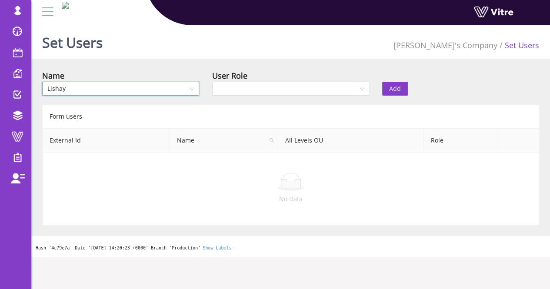
click at [328, 96] on div "User Role" at bounding box center [290, 85] width 170 height 30
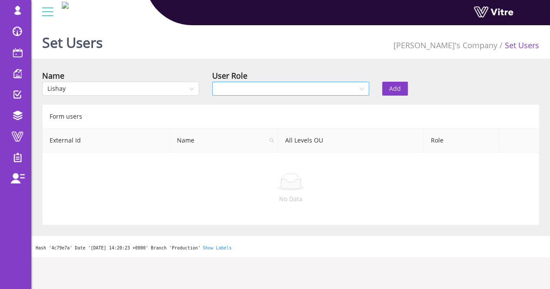
click at [280, 93] on input "search" at bounding box center [287, 88] width 140 height 13
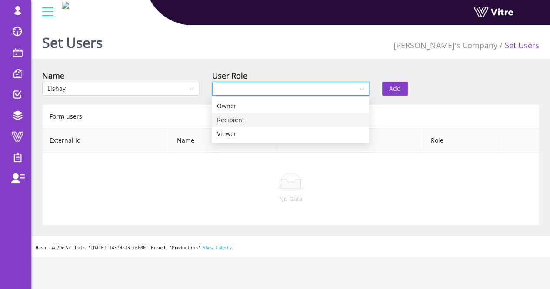
click at [232, 118] on div "Recipient" at bounding box center [290, 120] width 146 height 10
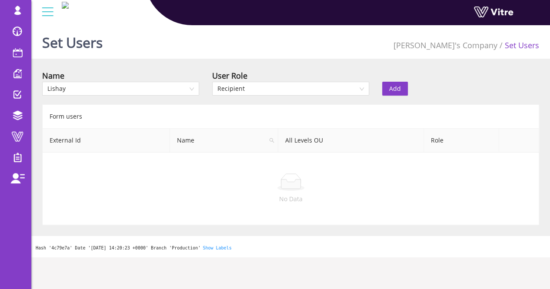
click at [392, 84] on span "Add" at bounding box center [395, 89] width 12 height 10
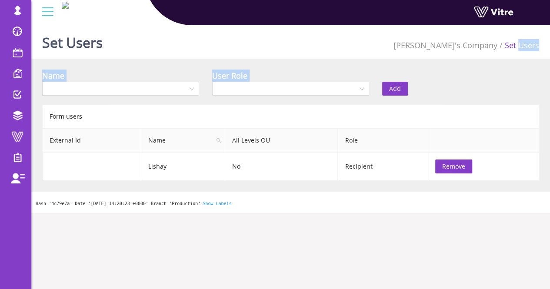
drag, startPoint x: 520, startPoint y: 49, endPoint x: 491, endPoint y: 74, distance: 38.8
click at [491, 74] on div "Set Users Lishay's Company Set Users Name User Role Add Form users External Id …" at bounding box center [290, 117] width 518 height 191
click at [469, 46] on link "[PERSON_NAME]'s Company" at bounding box center [445, 45] width 104 height 10
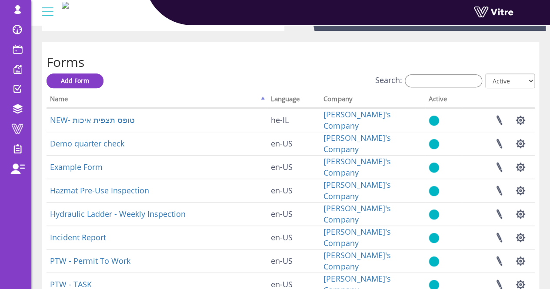
scroll to position [261, 0]
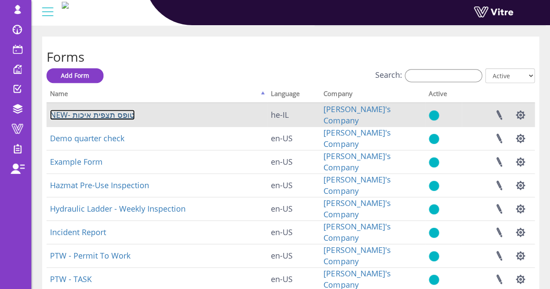
click at [89, 115] on link "NEW- טופס תצפית איכות" at bounding box center [92, 114] width 85 height 10
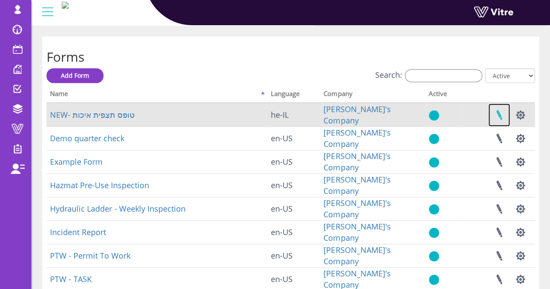
click at [504, 115] on link at bounding box center [499, 114] width 22 height 23
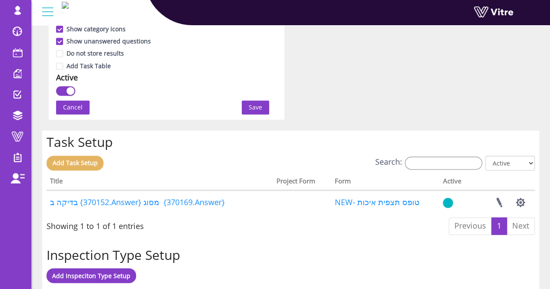
scroll to position [608, 0]
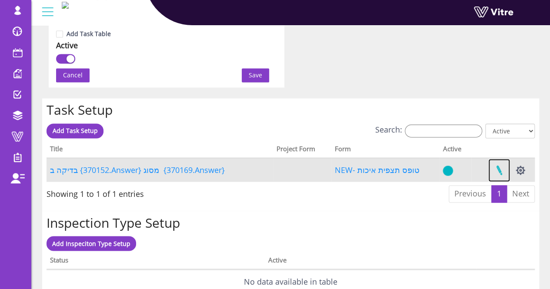
click at [500, 169] on link at bounding box center [499, 170] width 22 height 23
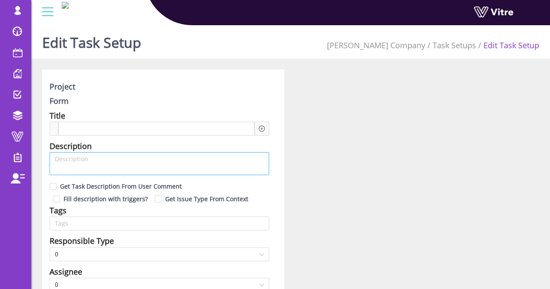
type input "Lishay Peled SU"
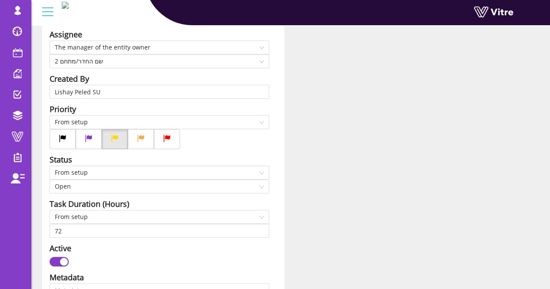
scroll to position [261, 0]
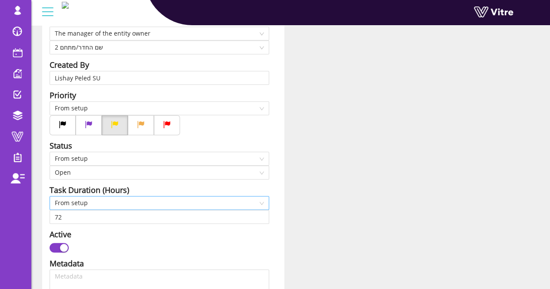
click at [132, 205] on span "From setup" at bounding box center [159, 202] width 209 height 13
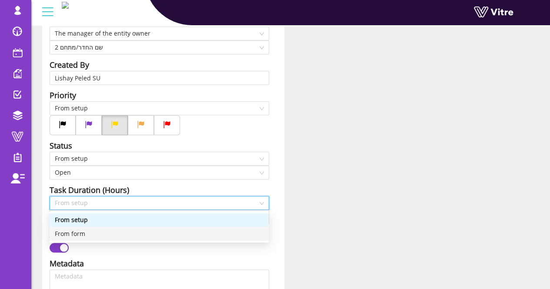
click at [123, 233] on div "From form" at bounding box center [159, 234] width 209 height 10
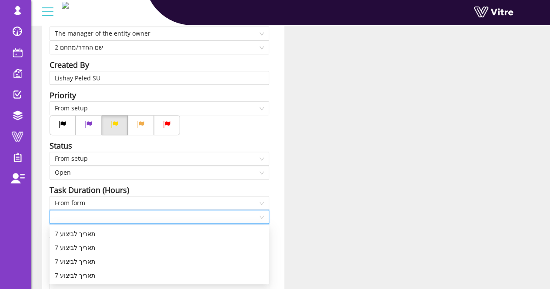
click at [120, 219] on input "search" at bounding box center [156, 216] width 203 height 13
click at [113, 235] on div "7 תאריך לביצוע" at bounding box center [159, 234] width 209 height 10
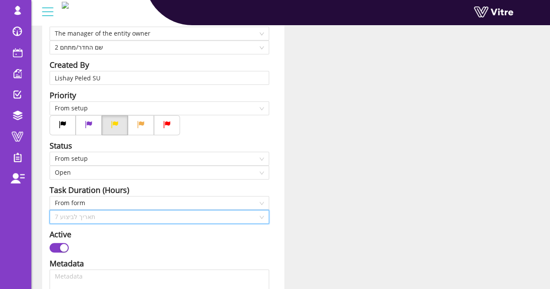
click at [112, 217] on span "7 תאריך לביצוע" at bounding box center [159, 216] width 209 height 13
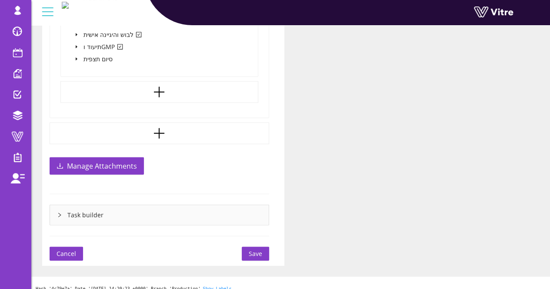
scroll to position [1016, 0]
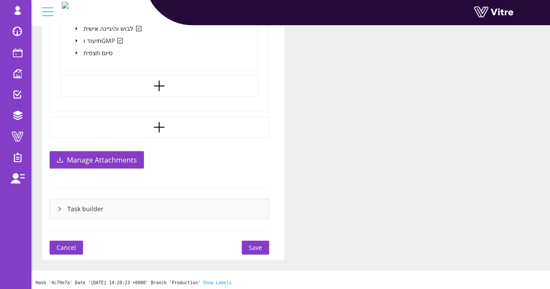
click at [250, 241] on button "Save" at bounding box center [255, 248] width 27 height 14
click at [251, 245] on span "Save" at bounding box center [254, 248] width 13 height 10
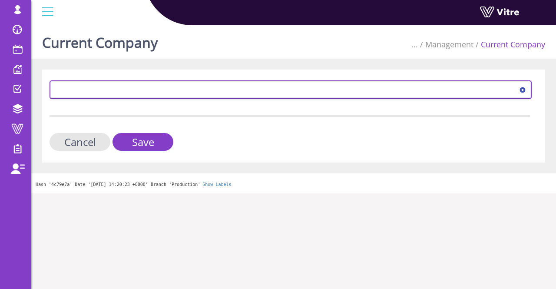
click at [167, 87] on span at bounding box center [283, 90] width 464 height 16
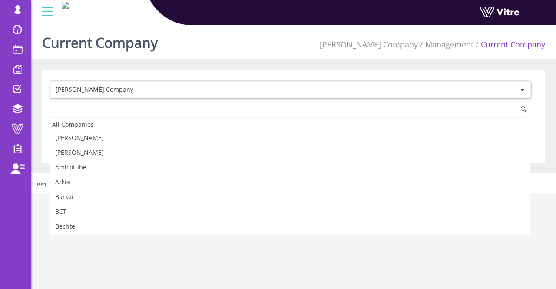
scroll to position [444, 0]
type input "נ"
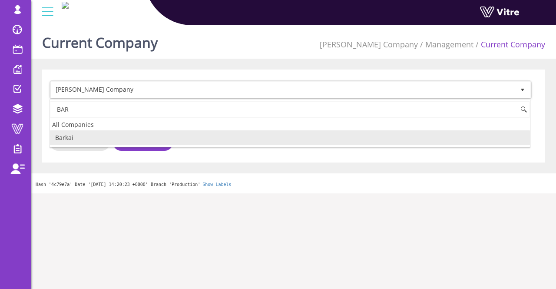
scroll to position [0, 0]
click at [155, 135] on li "Barkai" at bounding box center [290, 137] width 480 height 15
type input "BAR"
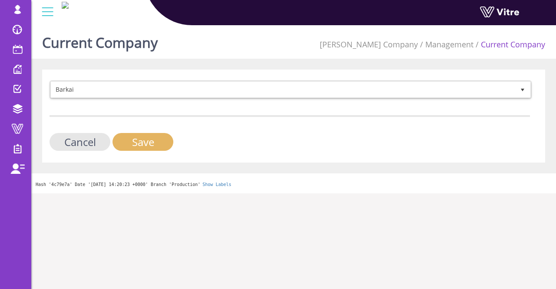
click at [159, 138] on input "Save" at bounding box center [143, 142] width 61 height 18
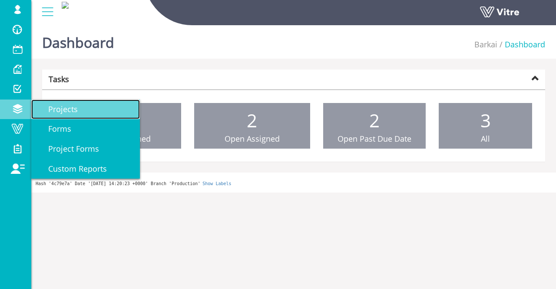
click at [82, 107] on link "Projects" at bounding box center [85, 109] width 109 height 20
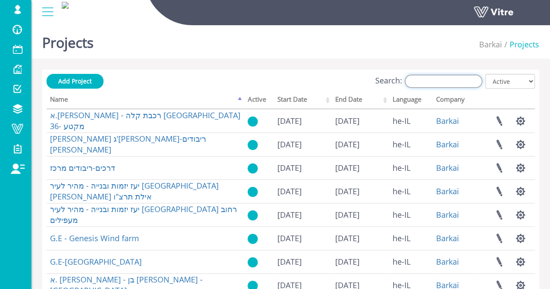
click at [448, 76] on input "Search:" at bounding box center [442, 81] width 77 height 13
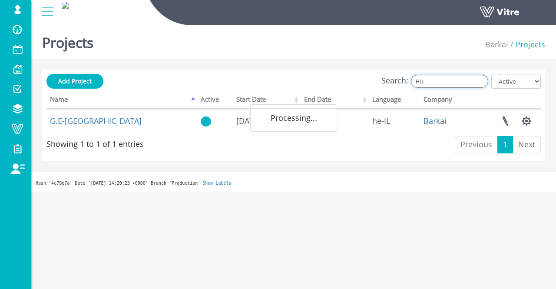
type input "H"
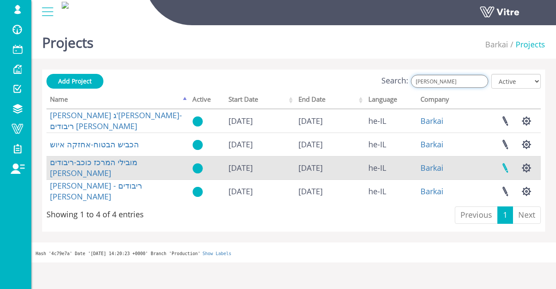
type input "יוש"
click at [512, 169] on link at bounding box center [505, 167] width 22 height 23
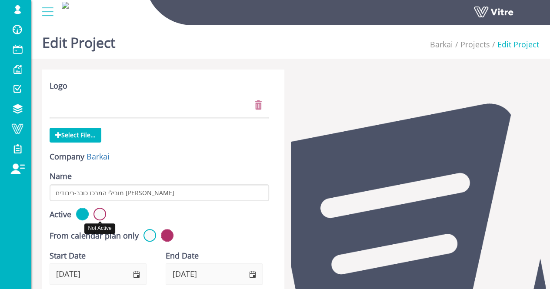
click at [100, 216] on label at bounding box center [99, 214] width 13 height 13
click at [0, 0] on input "radio" at bounding box center [0, 0] width 0 height 0
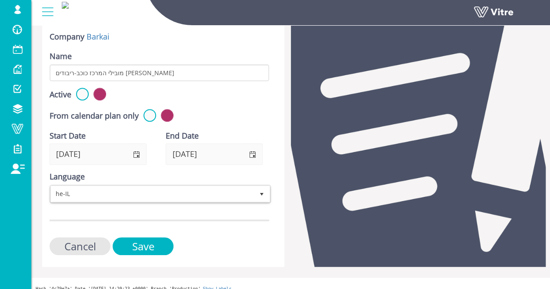
scroll to position [127, 0]
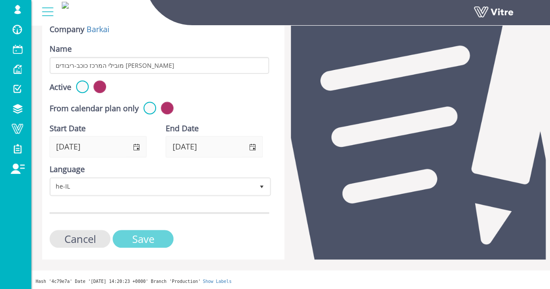
click at [159, 230] on input "Save" at bounding box center [143, 239] width 61 height 18
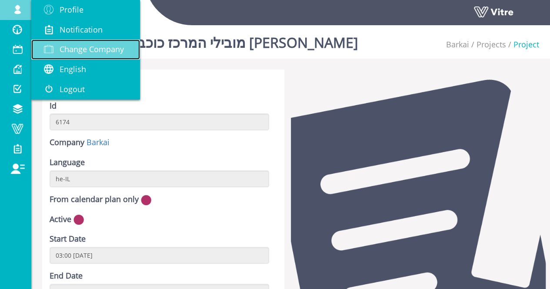
click at [78, 50] on span "Change Company" at bounding box center [92, 49] width 64 height 10
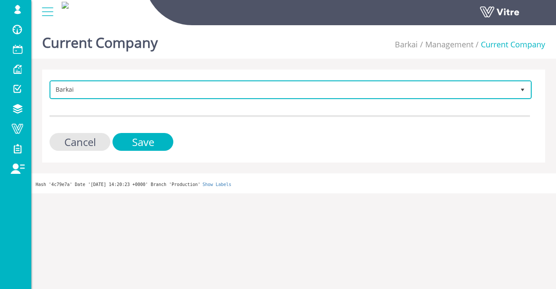
click at [139, 89] on span "Barkai" at bounding box center [283, 90] width 464 height 16
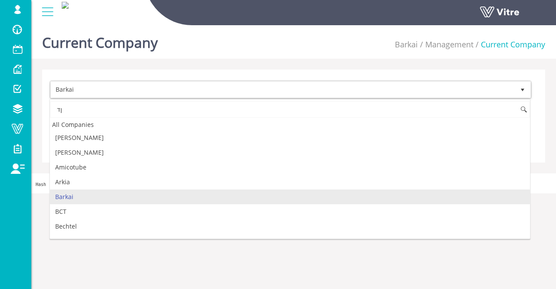
type input "ן"
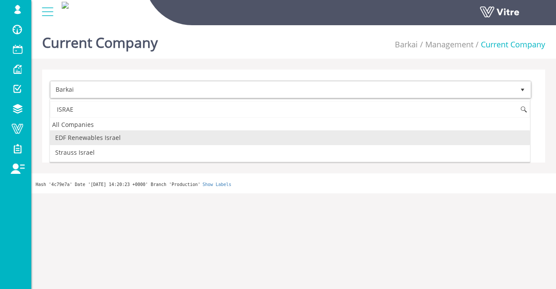
drag, startPoint x: 101, startPoint y: 149, endPoint x: 117, endPoint y: 96, distance: 55.5
click at [117, 95] on body "lishay@vitre.io Profile Notification Change Company English English Español Fra…" at bounding box center [278, 108] width 556 height 172
click at [106, 106] on input "ISRAE" at bounding box center [290, 109] width 480 height 17
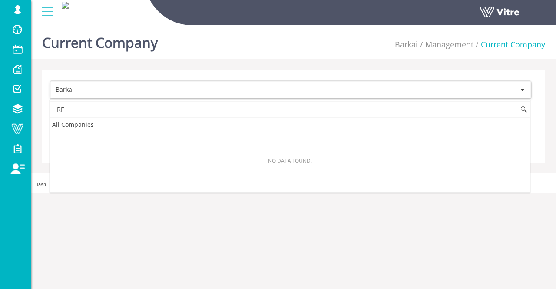
type input "R"
type input "r"
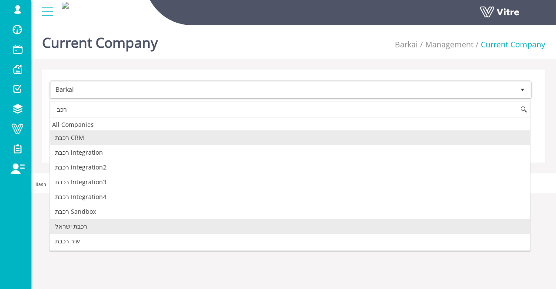
click at [89, 225] on li "רכבת ישראל" at bounding box center [290, 226] width 480 height 15
type input "רכב"
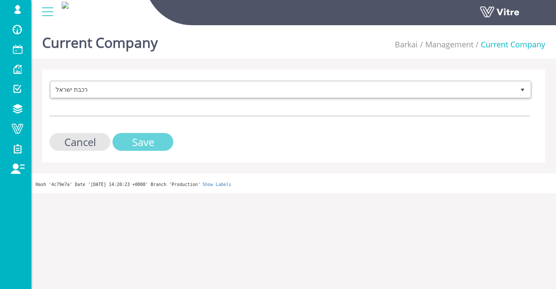
click at [149, 145] on input "Save" at bounding box center [143, 142] width 61 height 18
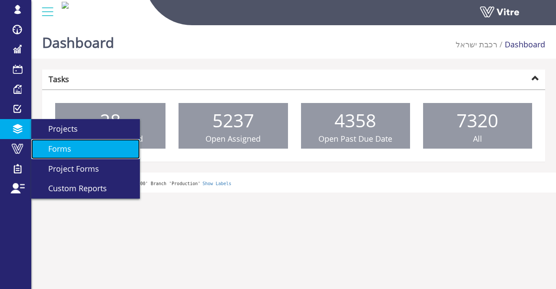
click at [53, 146] on span "Forms" at bounding box center [54, 148] width 33 height 10
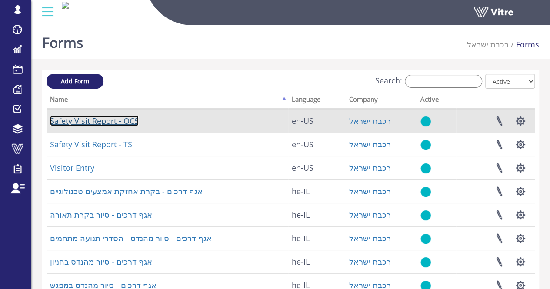
click at [84, 121] on link "Safety Visit Report - OCS" at bounding box center [94, 121] width 89 height 10
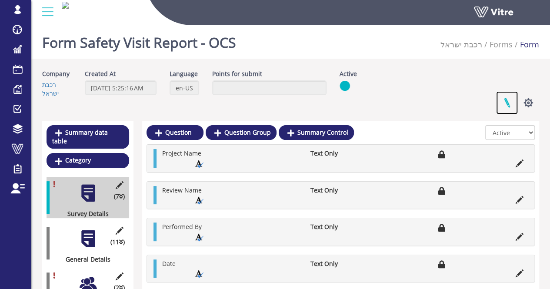
click at [506, 102] on link at bounding box center [507, 102] width 22 height 23
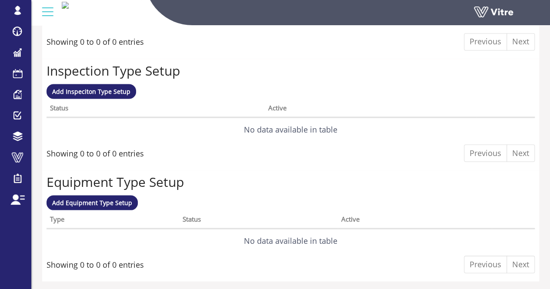
scroll to position [782, 0]
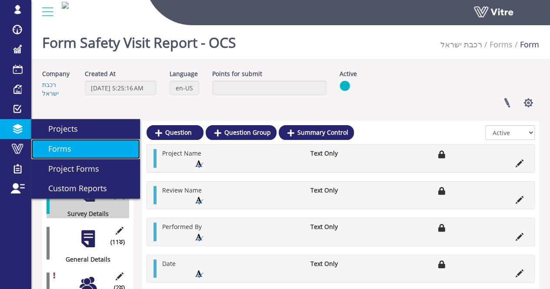
click at [65, 151] on span "Forms" at bounding box center [54, 148] width 33 height 10
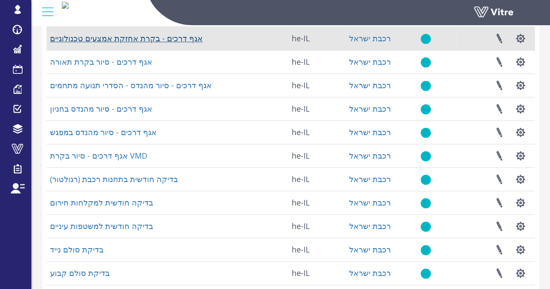
scroll to position [231, 0]
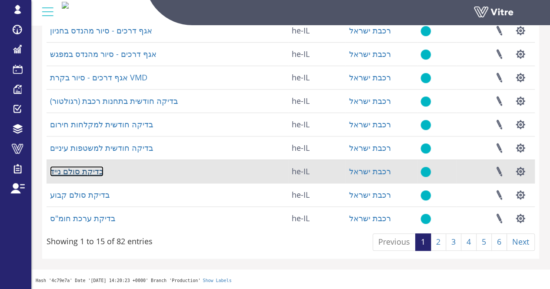
click at [78, 170] on link "בדיקת סולם נייד" at bounding box center [76, 171] width 53 height 10
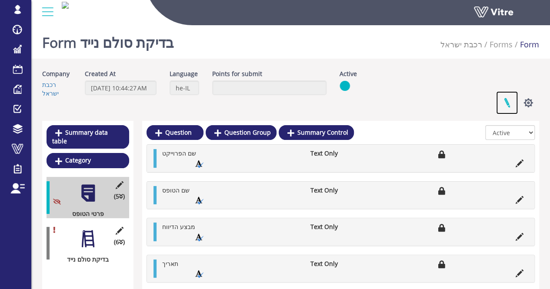
click at [505, 104] on link at bounding box center [507, 102] width 22 height 23
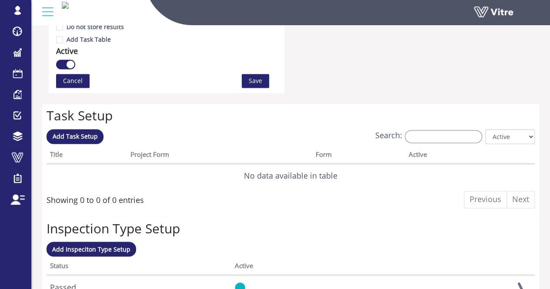
scroll to position [608, 0]
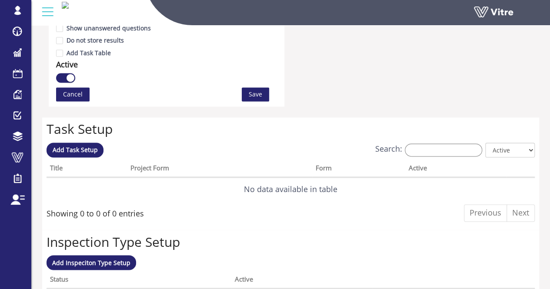
click at [297, 142] on div "Search: All Active Not Active" at bounding box center [290, 150] width 488 height 16
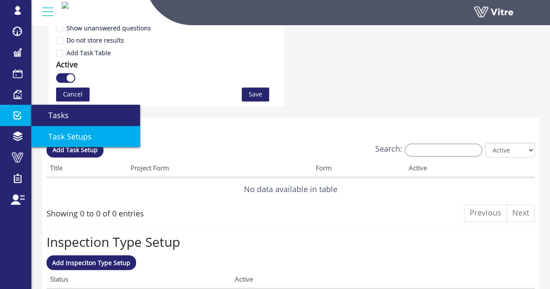
click at [87, 134] on span "Task Setups" at bounding box center [65, 136] width 54 height 10
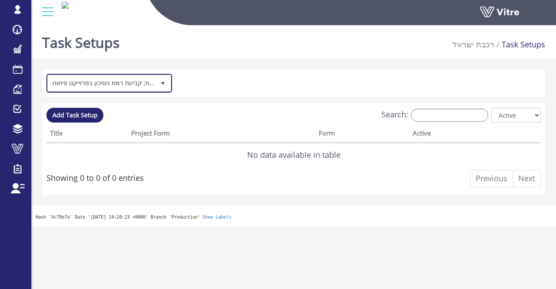
click at [123, 76] on span "חטיבת פיתוח; קביעת רמת הסיכון בפרוייקט פיתוח" at bounding box center [101, 83] width 107 height 16
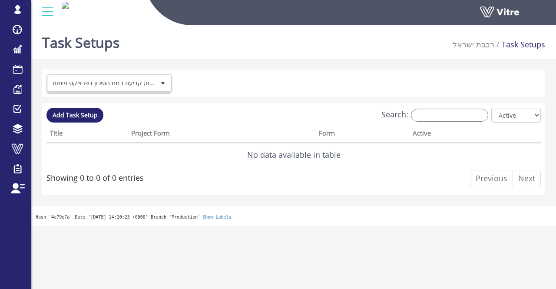
click at [333, 89] on div at bounding box center [293, 83] width 494 height 19
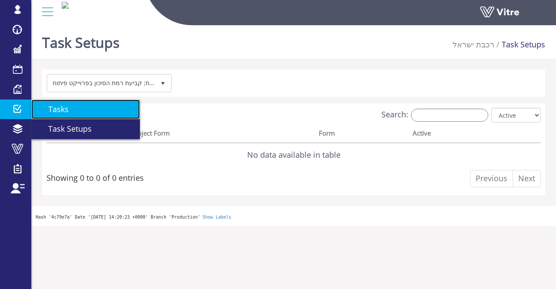
click at [59, 109] on span "Tasks" at bounding box center [53, 109] width 31 height 10
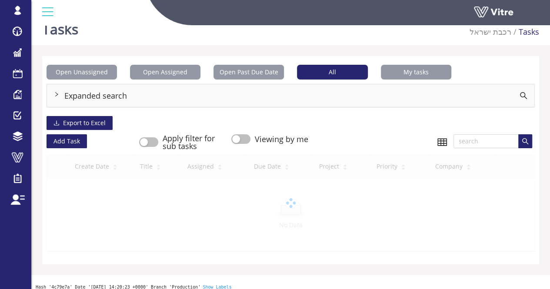
scroll to position [26, 0]
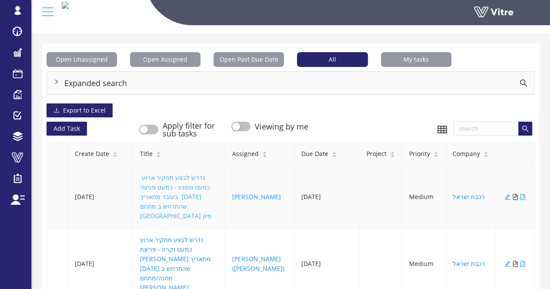
click at [176, 185] on link "נדרש לבצע תחקיר ארוע כמעט ונפגע - כמעט פגיעה בעובד מתאריך [DATE] שהתרחש ב מתחם …" at bounding box center [176, 196] width 72 height 46
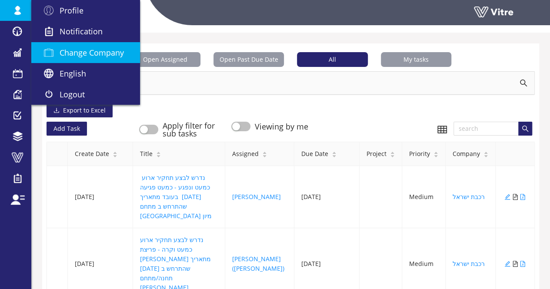
click at [89, 48] on span "Change Company" at bounding box center [92, 52] width 64 height 10
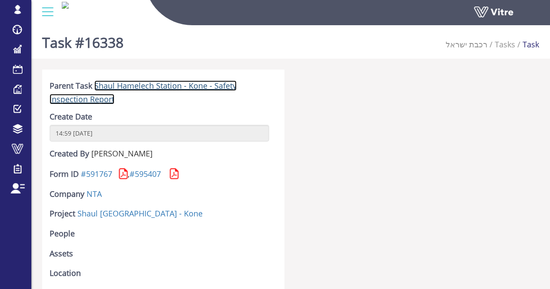
click at [136, 86] on link "Shaul Hamelech Station - Kone - Safety Inspection Report" at bounding box center [143, 92] width 187 height 24
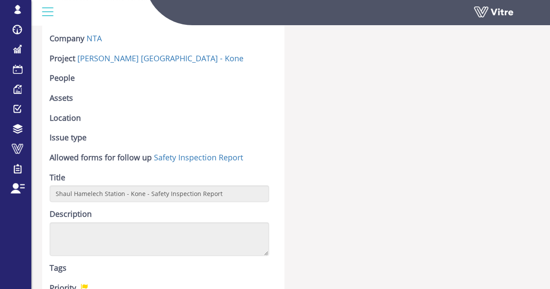
scroll to position [130, 0]
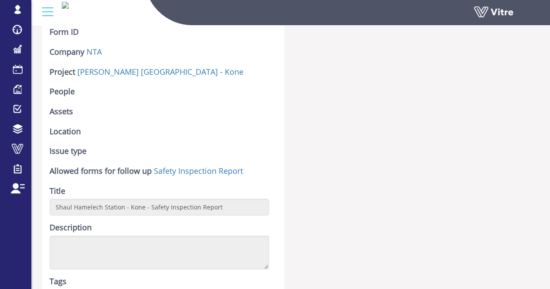
click at [69, 9] on img at bounding box center [65, 5] width 7 height 7
click at [461, 83] on div at bounding box center [418, 276] width 255 height 675
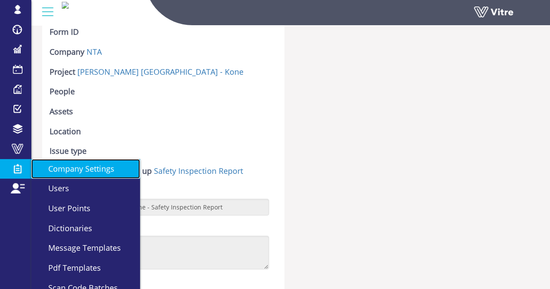
click at [72, 169] on span "Company Settings" at bounding box center [76, 168] width 76 height 10
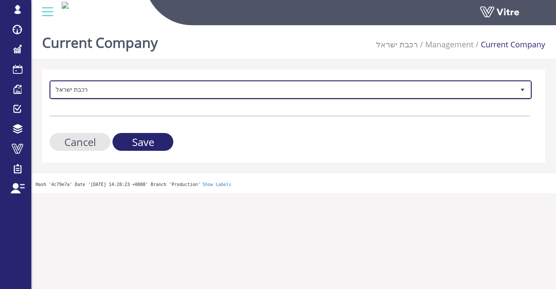
click at [175, 89] on span "רכבת ישראל" at bounding box center [283, 90] width 464 height 16
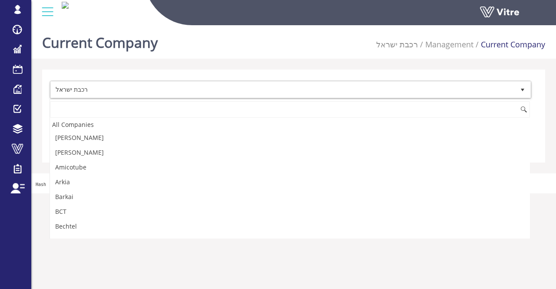
scroll to position [1675, 0]
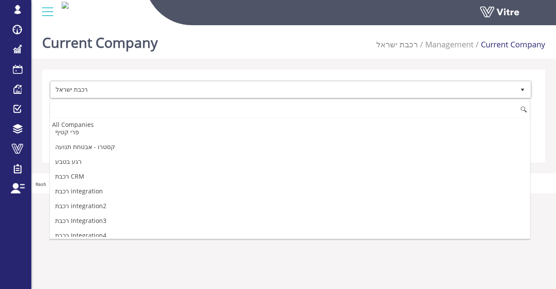
type input "ך"
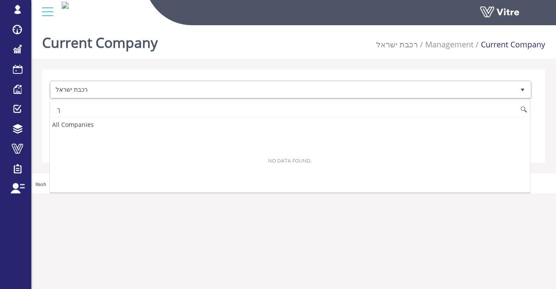
scroll to position [0, 0]
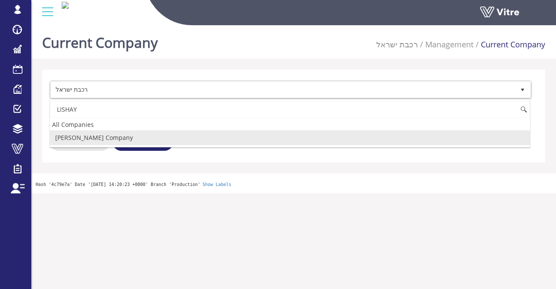
click at [135, 140] on li "[PERSON_NAME]'s Company" at bounding box center [290, 137] width 480 height 15
type input "LISHAY"
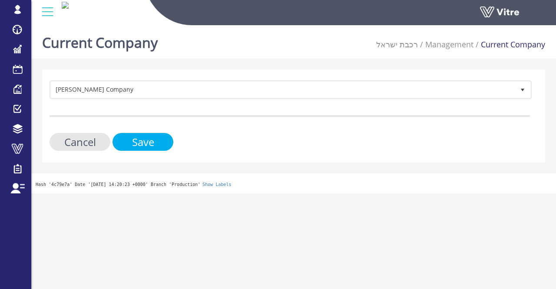
click at [134, 140] on input "Save" at bounding box center [143, 142] width 61 height 18
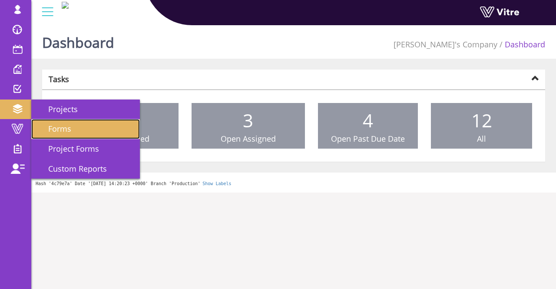
click at [60, 132] on span "Forms" at bounding box center [54, 128] width 33 height 10
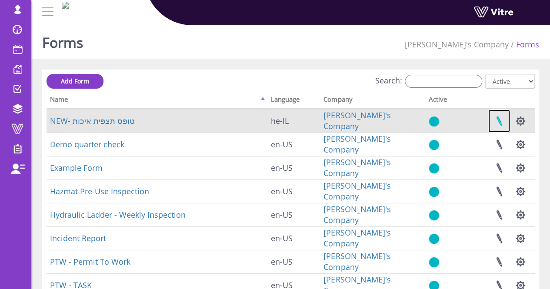
click at [503, 122] on link at bounding box center [499, 120] width 22 height 23
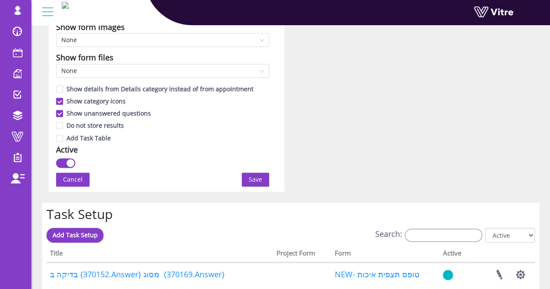
scroll to position [521, 0]
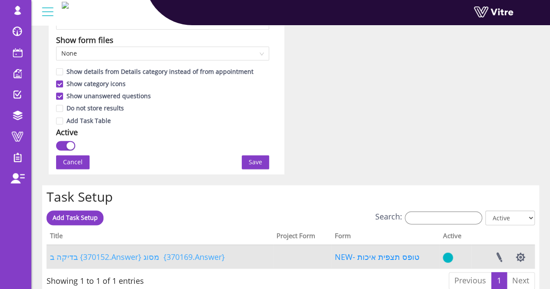
click at [140, 259] on link "בדיקה ב {370152.Answer} מסוג {370169.Answer}" at bounding box center [137, 257] width 175 height 10
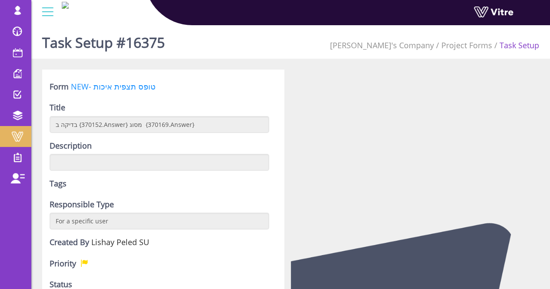
click at [14, 136] on span at bounding box center [18, 136] width 22 height 10
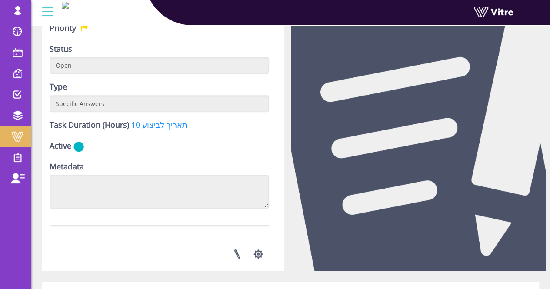
scroll to position [217, 0]
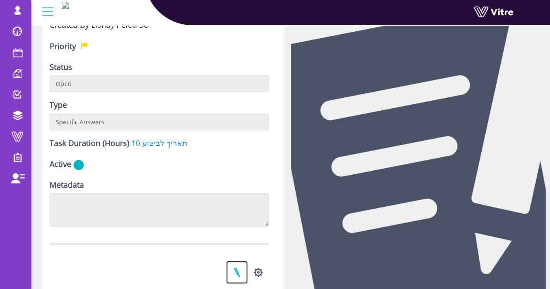
click at [228, 265] on link at bounding box center [237, 272] width 22 height 23
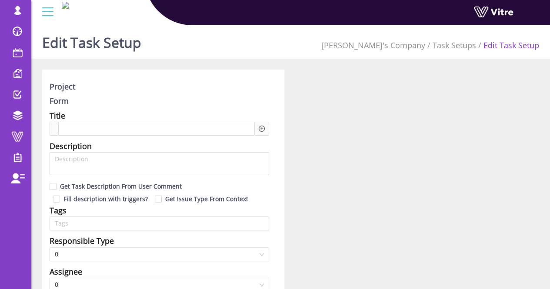
type input "Lishay Peled SU"
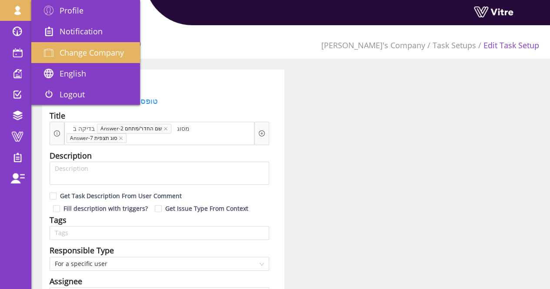
click at [79, 53] on span "Change Company" at bounding box center [92, 52] width 64 height 10
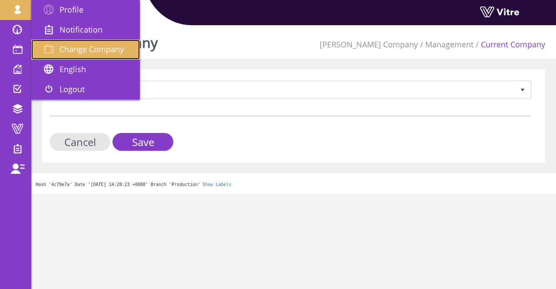
click at [71, 51] on span "Change Company" at bounding box center [92, 49] width 64 height 10
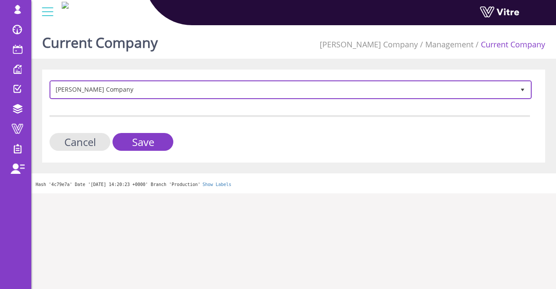
click at [158, 92] on span "[PERSON_NAME] Company" at bounding box center [283, 90] width 464 height 16
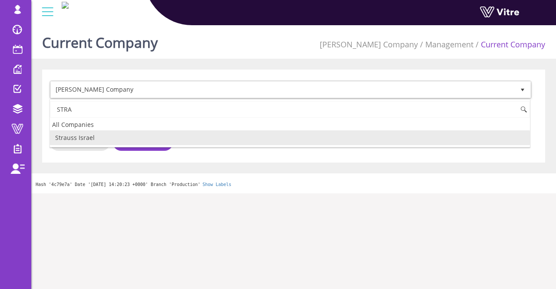
click at [167, 139] on li "Strauss Israel" at bounding box center [290, 137] width 480 height 15
type input "STRA"
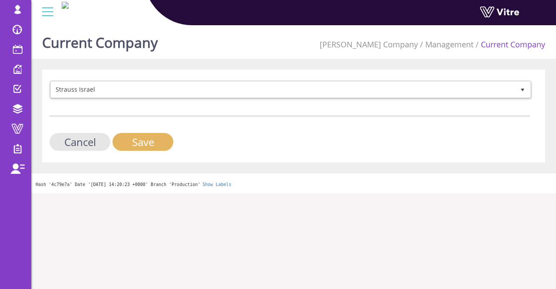
click at [160, 141] on input "Save" at bounding box center [143, 142] width 61 height 18
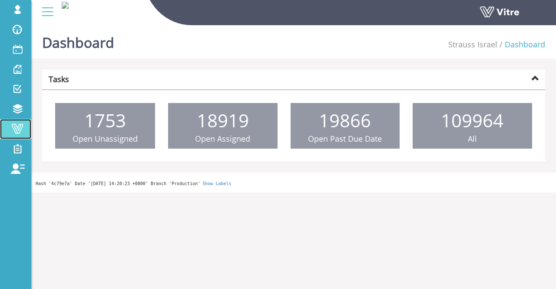
click at [19, 127] on span at bounding box center [18, 128] width 22 height 10
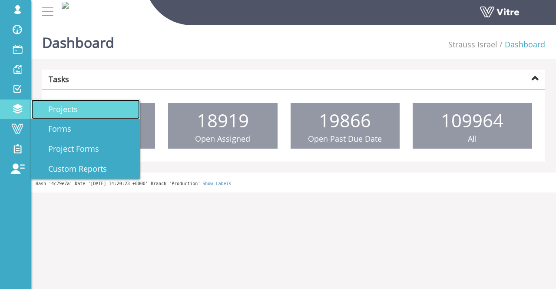
click at [86, 109] on link "Projects" at bounding box center [85, 109] width 109 height 20
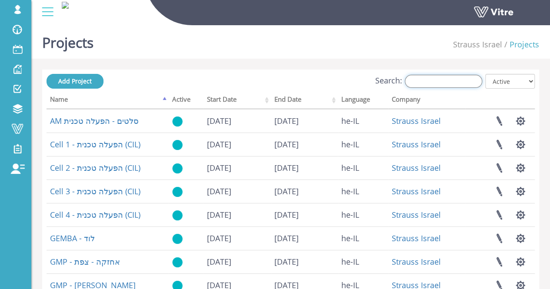
click at [467, 81] on input "Search:" at bounding box center [442, 81] width 77 height 13
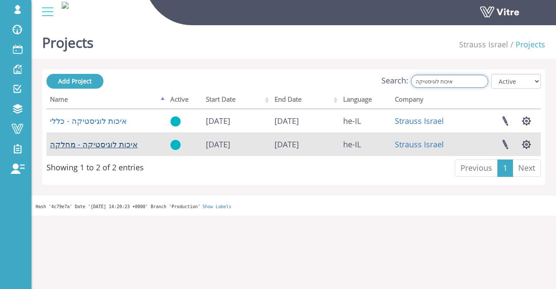
type input "איכות לוגיסטיקה"
click at [91, 143] on link "איכות לוגיסטיקה - מחלקה" at bounding box center [94, 144] width 88 height 10
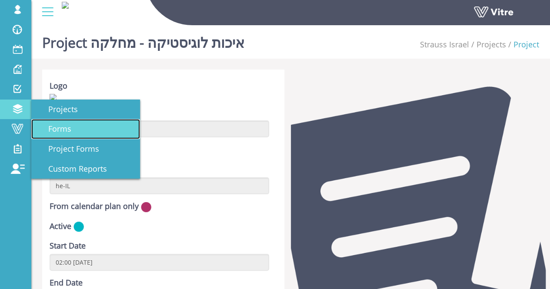
click at [59, 129] on span "Forms" at bounding box center [54, 128] width 33 height 10
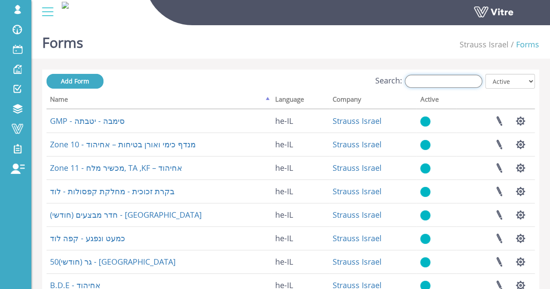
click at [461, 81] on input "Search:" at bounding box center [442, 81] width 77 height 13
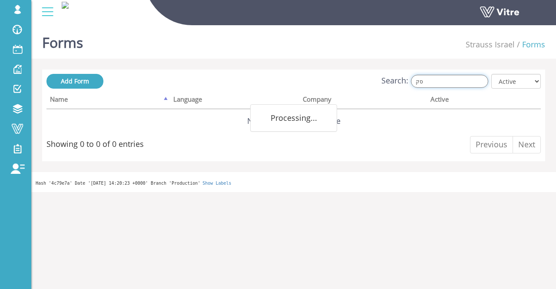
type input "ס"
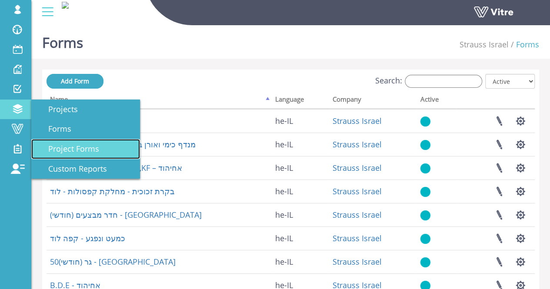
click at [77, 146] on span "Project Forms" at bounding box center [68, 148] width 61 height 10
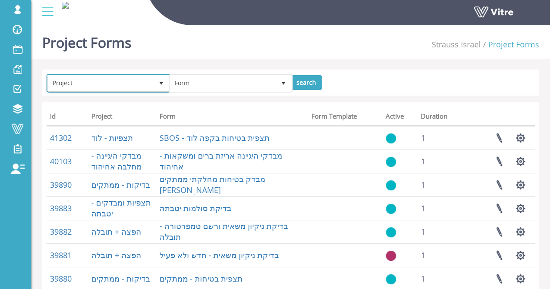
click at [125, 85] on span "Project" at bounding box center [101, 83] width 106 height 16
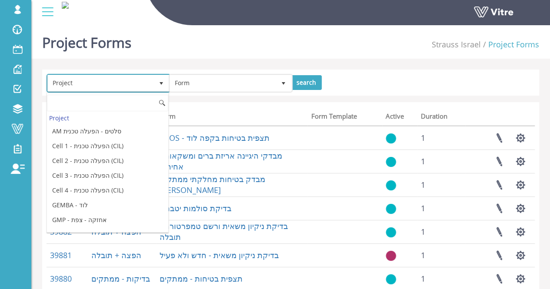
click at [125, 85] on span "Project" at bounding box center [101, 83] width 106 height 16
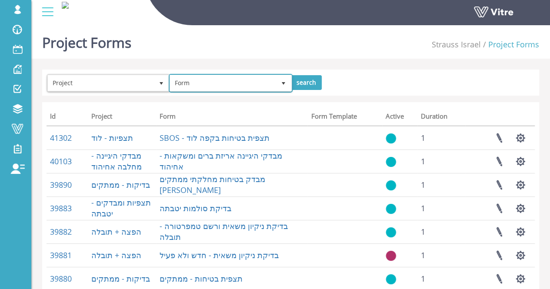
click at [237, 83] on span "Form" at bounding box center [223, 83] width 106 height 16
click at [226, 80] on span "Form" at bounding box center [223, 83] width 106 height 16
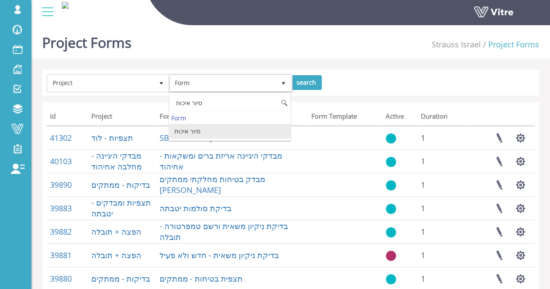
click at [217, 129] on li "סיור איכות" at bounding box center [229, 131] width 121 height 15
type input "סיור איכות"
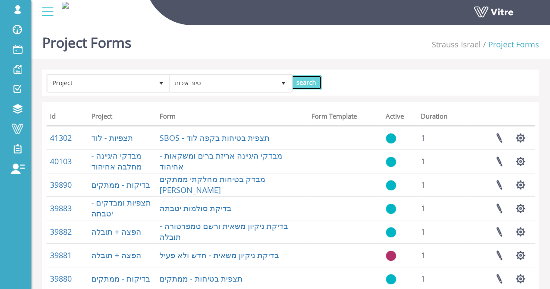
click at [300, 86] on input "search" at bounding box center [306, 82] width 31 height 15
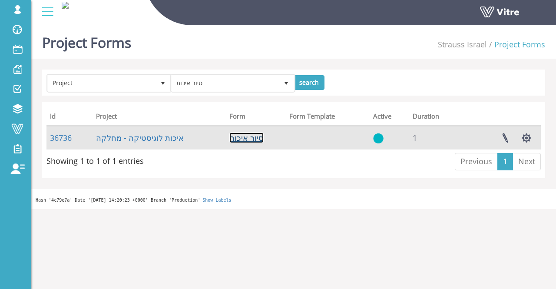
click at [255, 137] on link "סיור איכות" at bounding box center [246, 137] width 34 height 10
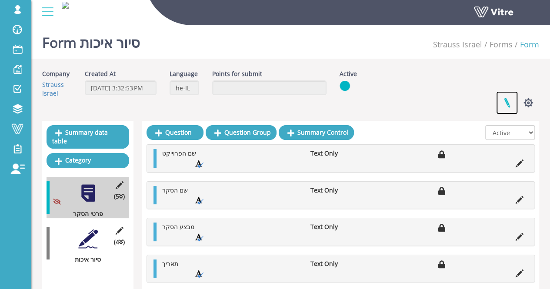
click at [510, 101] on link at bounding box center [507, 102] width 22 height 23
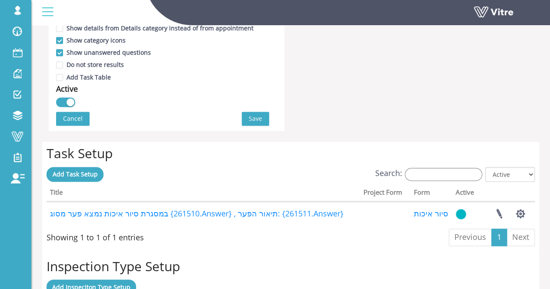
scroll to position [608, 0]
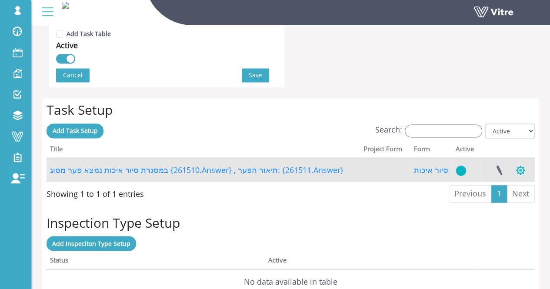
click at [522, 172] on button "button" at bounding box center [520, 170] width 22 height 23
click at [501, 166] on link at bounding box center [499, 170] width 22 height 23
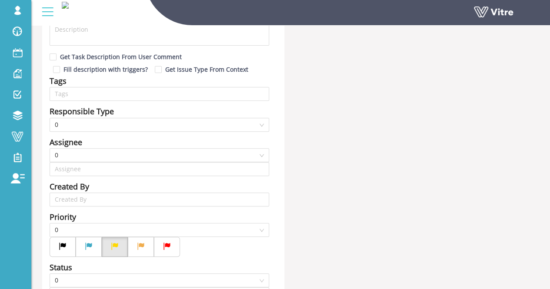
type input "Lishay Peled SU"
type input "720"
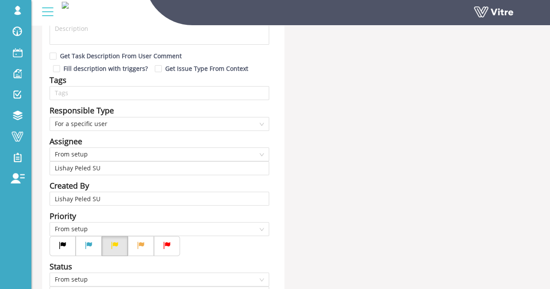
checkbox input "true"
type input "336"
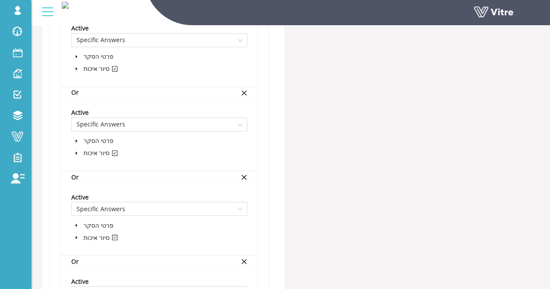
scroll to position [738, 0]
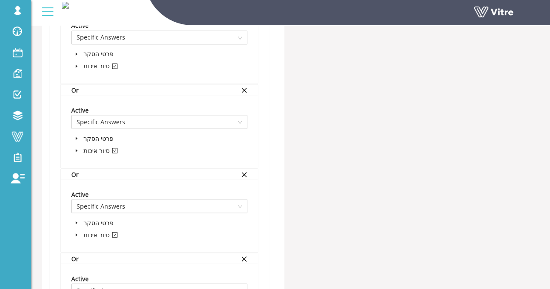
click at [77, 233] on icon "caret-down" at bounding box center [76, 234] width 4 height 4
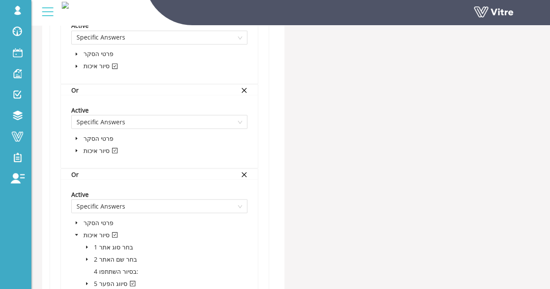
scroll to position [782, 0]
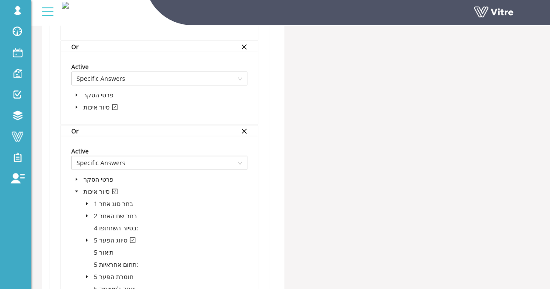
click at [87, 238] on icon "caret-down" at bounding box center [87, 239] width 2 height 3
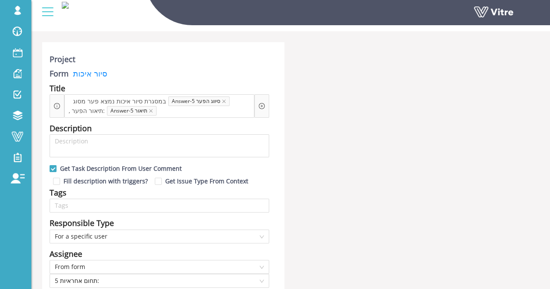
scroll to position [0, 0]
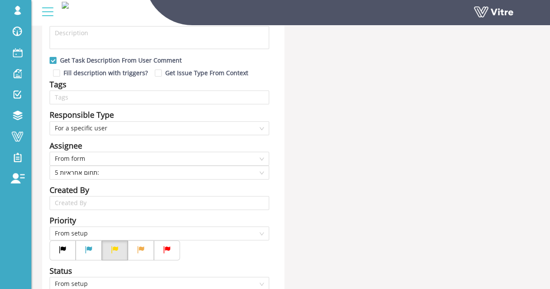
scroll to position [130, 0]
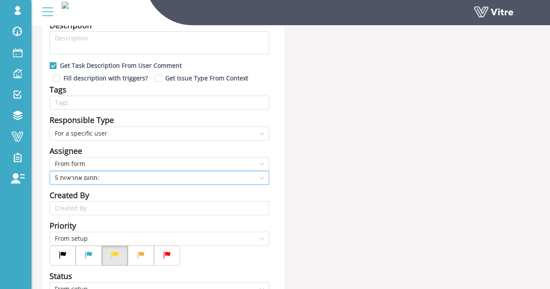
click at [173, 176] on span "5 תחום אחראיות:" at bounding box center [159, 177] width 209 height 13
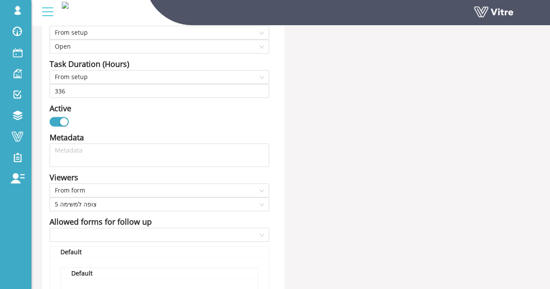
scroll to position [391, 0]
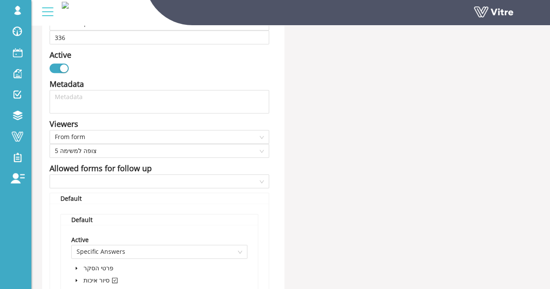
scroll to position [478, 0]
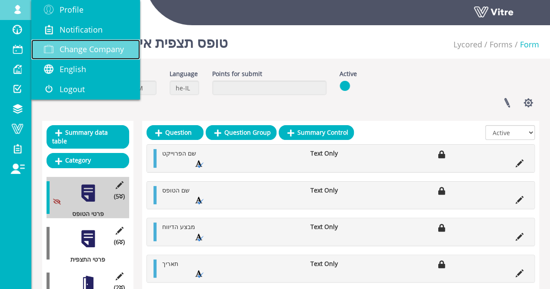
click at [93, 47] on span "Change Company" at bounding box center [92, 49] width 64 height 10
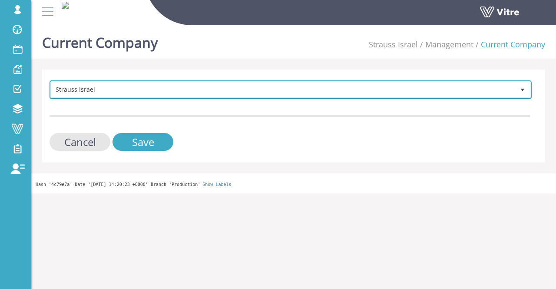
click at [84, 89] on span "Strauss Israel" at bounding box center [283, 90] width 464 height 16
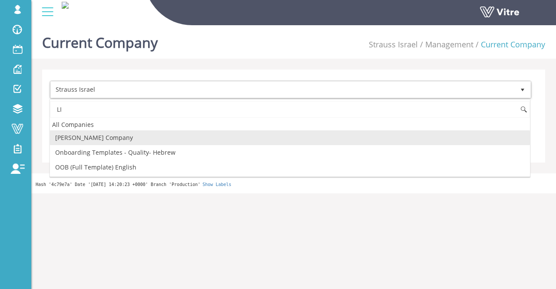
click at [107, 141] on li "[PERSON_NAME]'s Company" at bounding box center [290, 137] width 480 height 15
type input "LI"
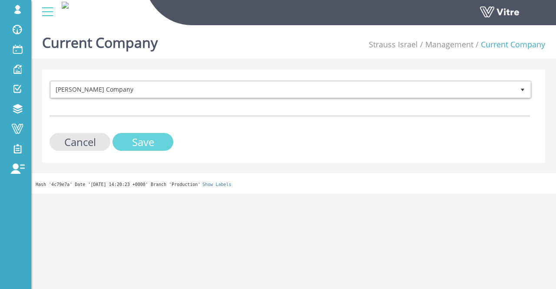
click at [139, 133] on input "Save" at bounding box center [143, 142] width 61 height 18
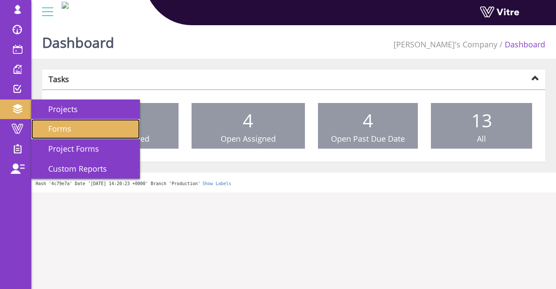
click at [77, 126] on link "Forms" at bounding box center [85, 129] width 109 height 20
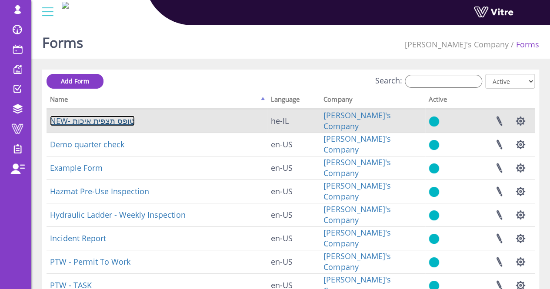
click at [103, 125] on link "NEW- טופס תצפית איכות" at bounding box center [92, 121] width 85 height 10
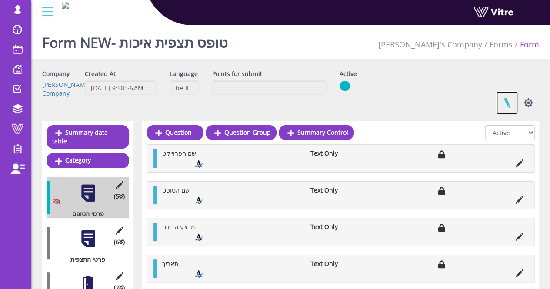
click at [510, 99] on link at bounding box center [507, 102] width 22 height 23
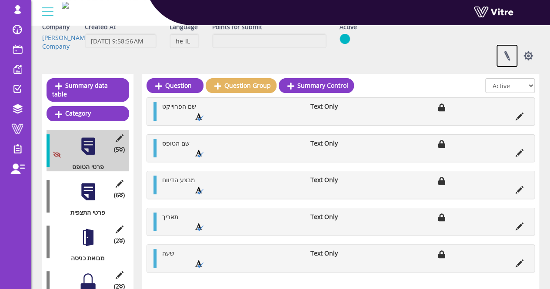
scroll to position [87, 0]
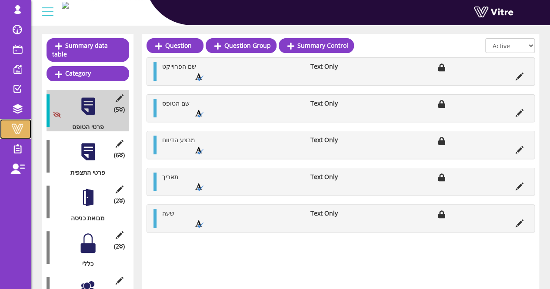
click at [15, 132] on span at bounding box center [18, 128] width 22 height 10
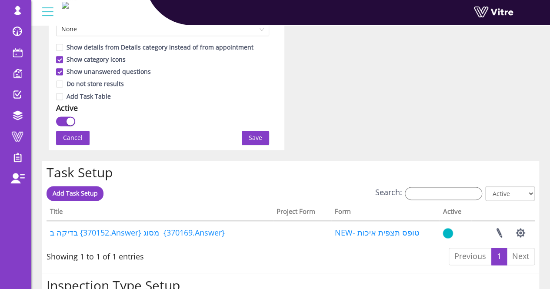
scroll to position [668, 0]
